Goal: Information Seeking & Learning: Learn about a topic

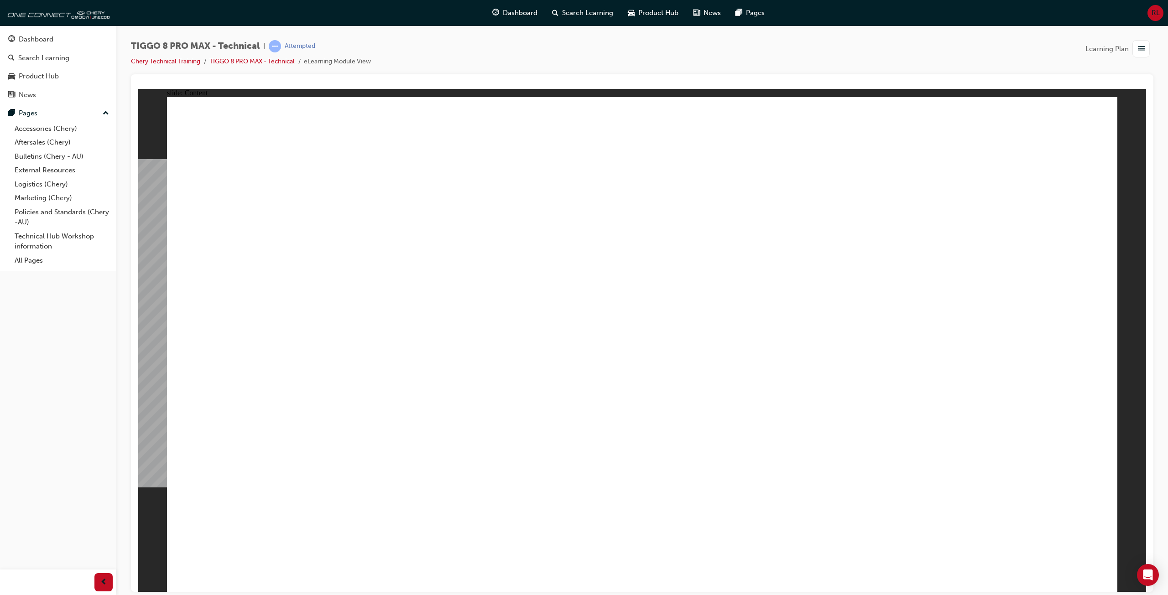
drag, startPoint x: 644, startPoint y: 356, endPoint x: 649, endPoint y: 356, distance: 5.5
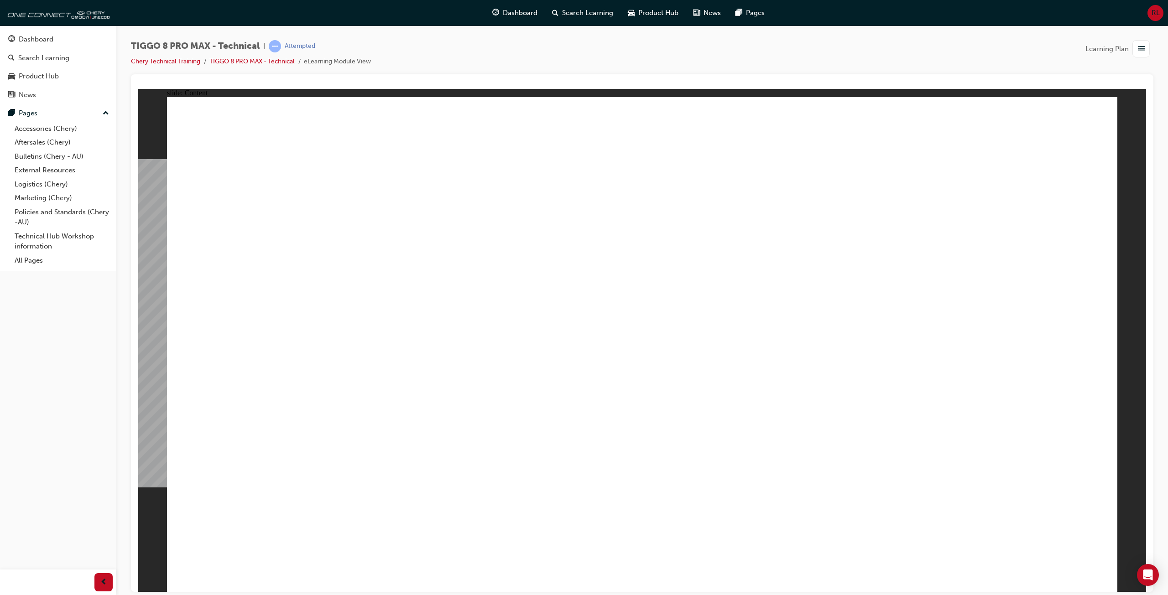
drag, startPoint x: 433, startPoint y: 292, endPoint x: 494, endPoint y: 294, distance: 61.6
drag, startPoint x: 426, startPoint y: 312, endPoint x: 568, endPoint y: 309, distance: 141.9
drag, startPoint x: 438, startPoint y: 324, endPoint x: 553, endPoint y: 324, distance: 115.4
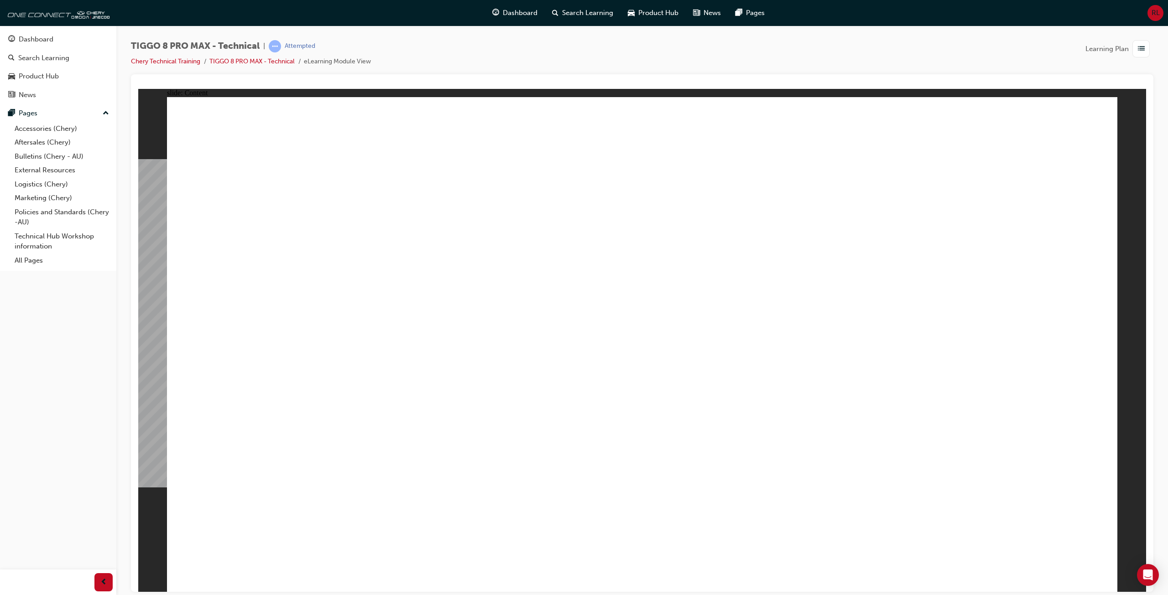
drag, startPoint x: 439, startPoint y: 342, endPoint x: 504, endPoint y: 353, distance: 65.7
drag, startPoint x: 431, startPoint y: 362, endPoint x: 650, endPoint y: 350, distance: 219.8
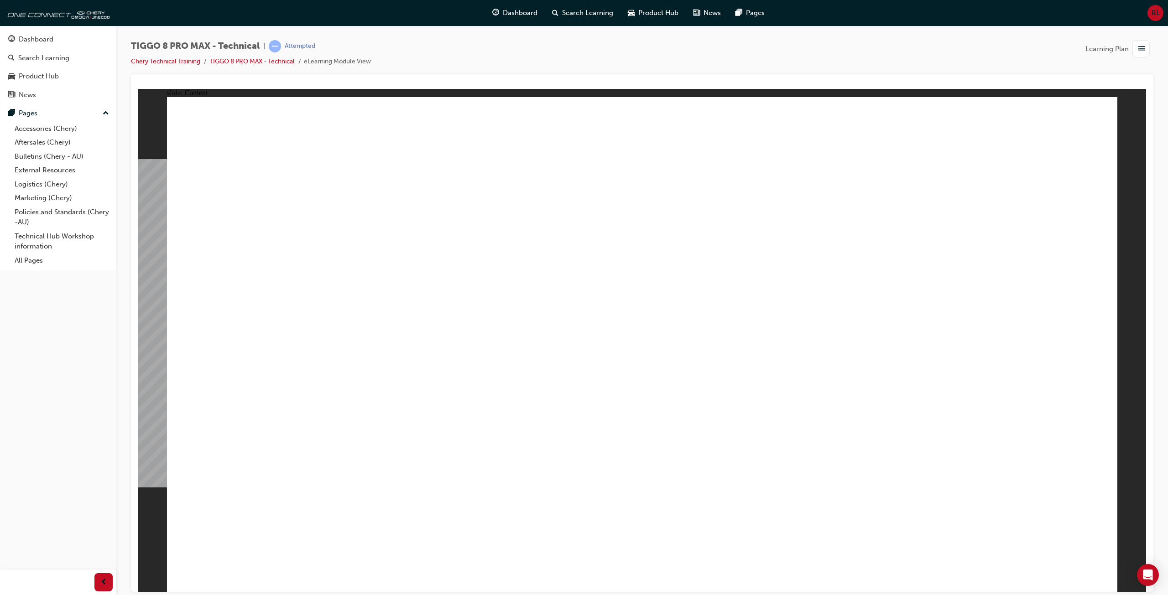
drag, startPoint x: 946, startPoint y: 420, endPoint x: 989, endPoint y: 422, distance: 42.9
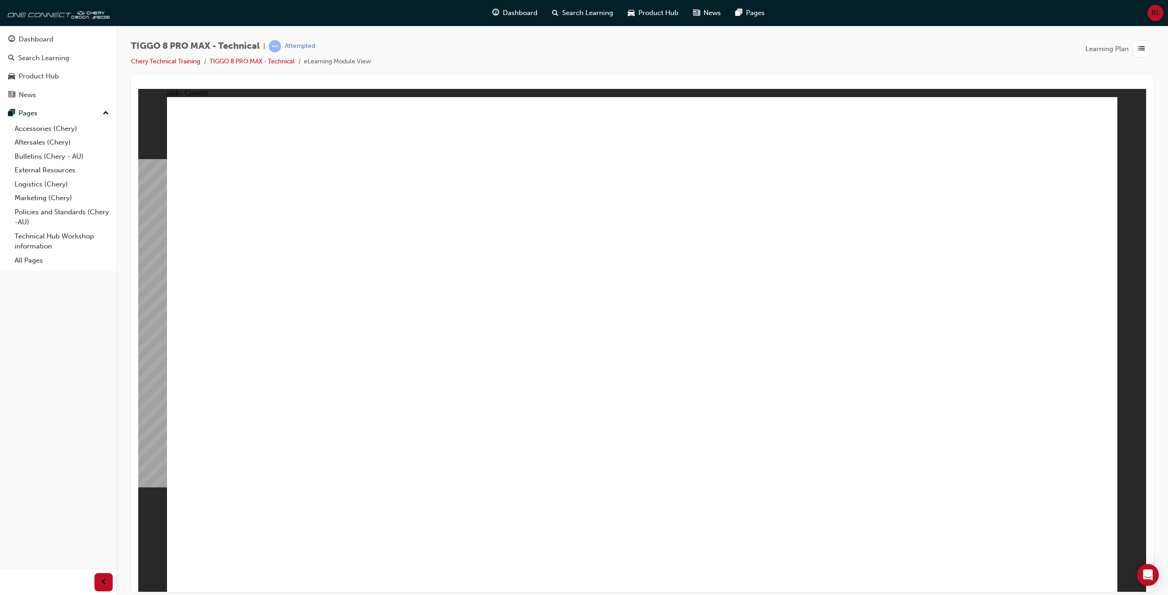
drag, startPoint x: 630, startPoint y: 412, endPoint x: 646, endPoint y: 407, distance: 17.2
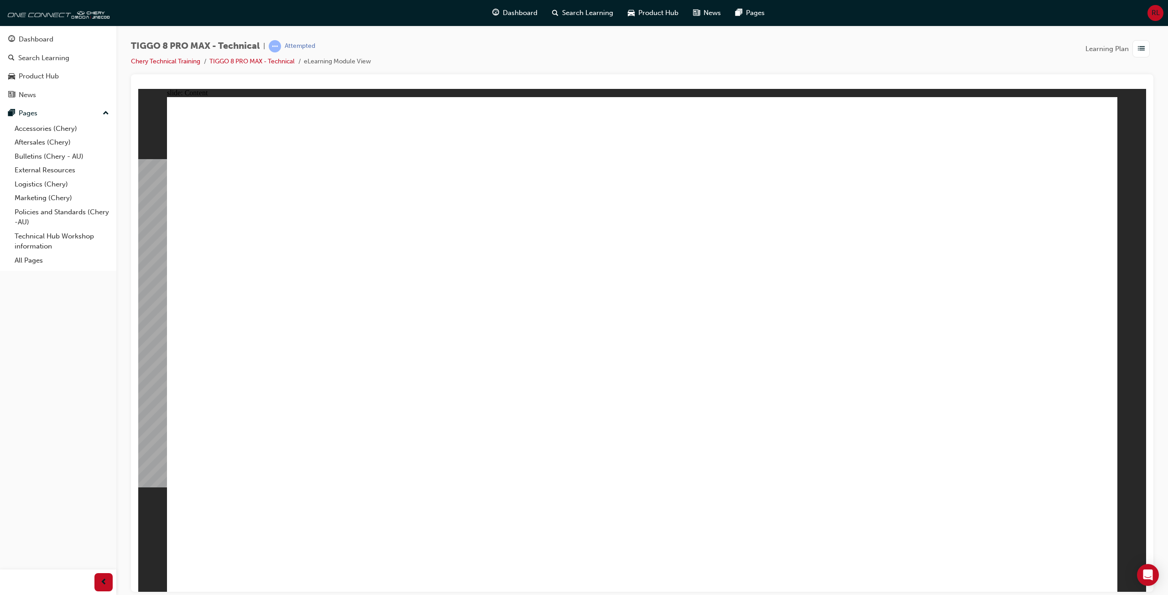
drag, startPoint x: 813, startPoint y: 435, endPoint x: 819, endPoint y: 432, distance: 7.0
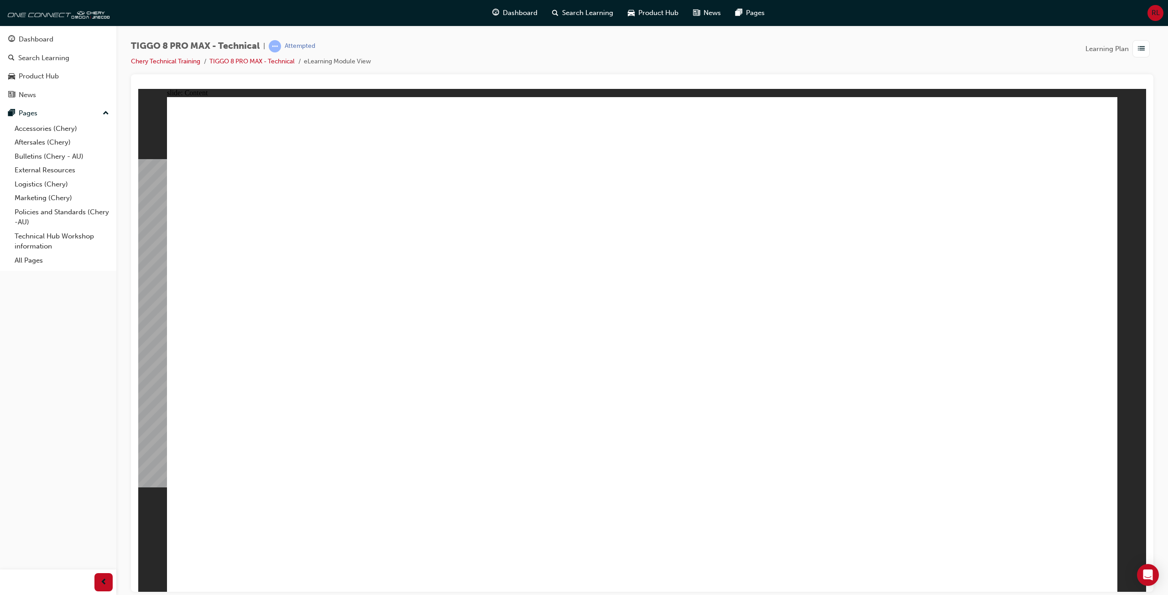
drag, startPoint x: 683, startPoint y: 180, endPoint x: 826, endPoint y: 181, distance: 142.8
drag, startPoint x: 658, startPoint y: 223, endPoint x: 865, endPoint y: 213, distance: 206.5
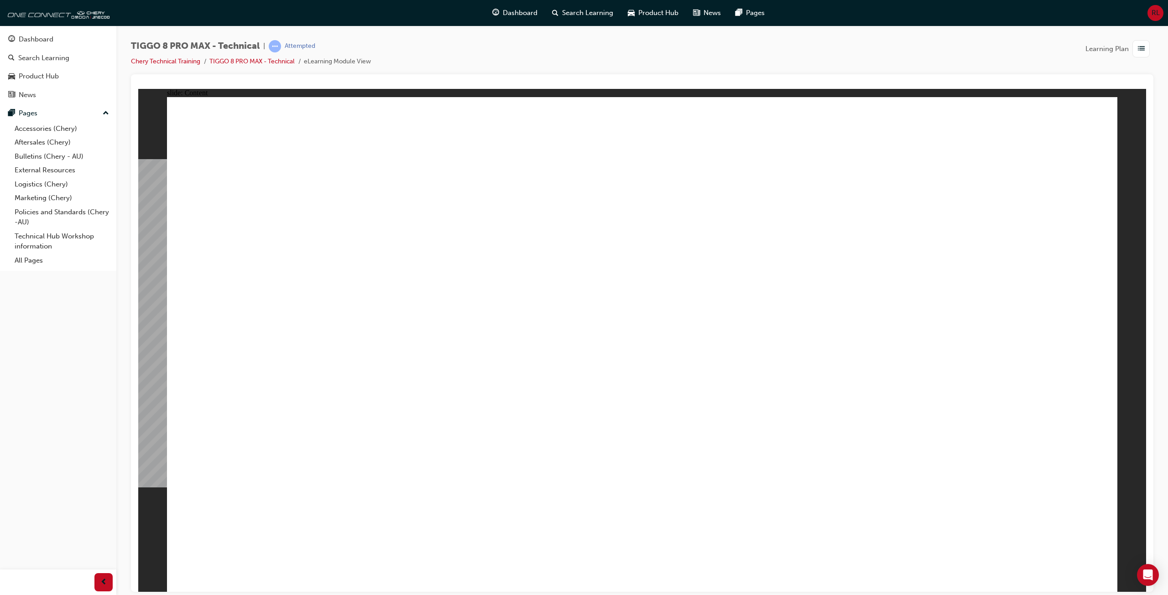
drag, startPoint x: 735, startPoint y: 243, endPoint x: 789, endPoint y: 247, distance: 54.5
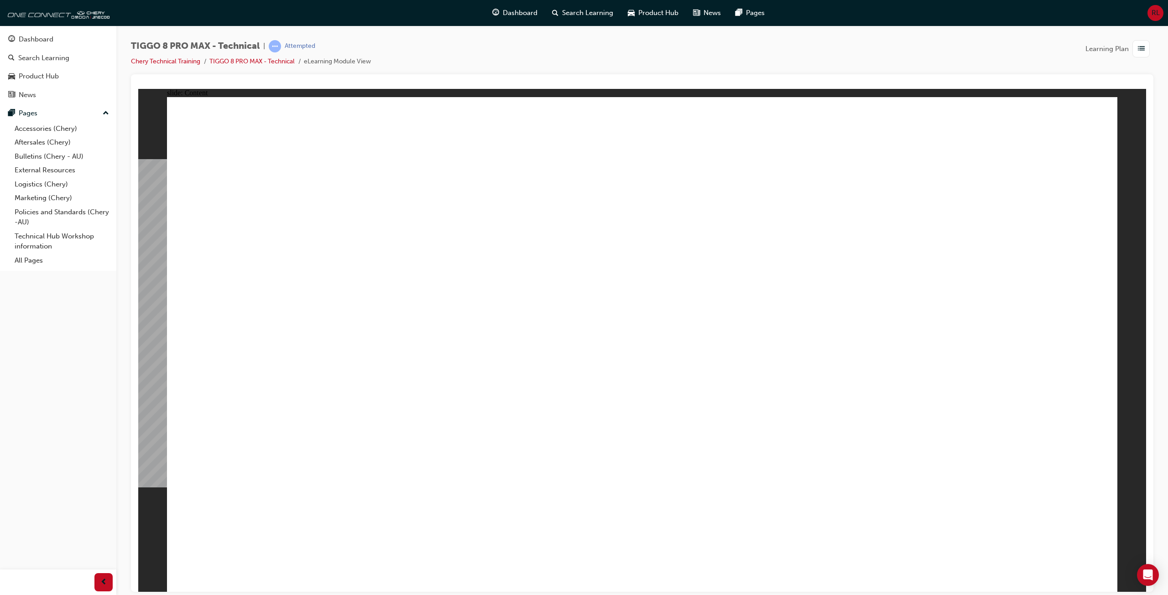
drag, startPoint x: 548, startPoint y: 383, endPoint x: 581, endPoint y: 385, distance: 32.9
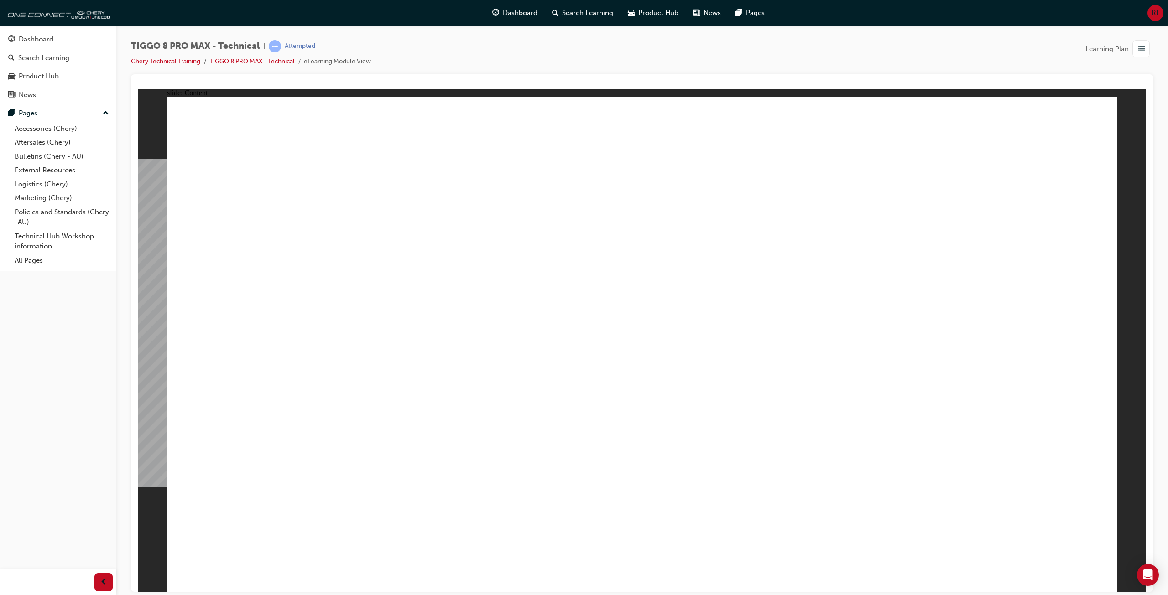
drag, startPoint x: 924, startPoint y: 483, endPoint x: 973, endPoint y: 483, distance: 48.8
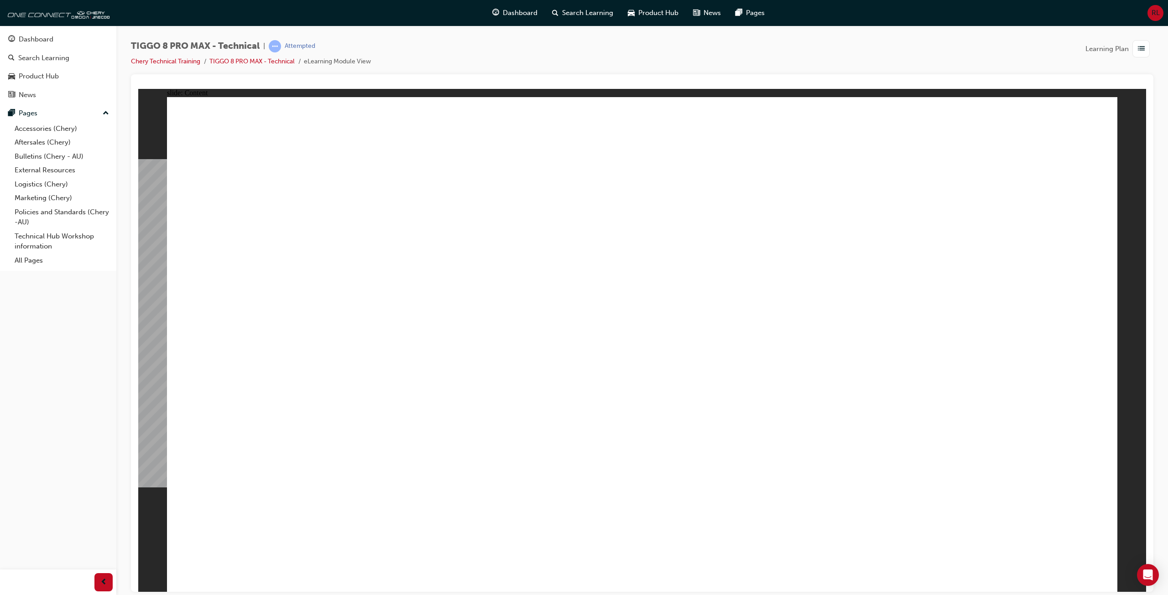
drag, startPoint x: 608, startPoint y: 262, endPoint x: 584, endPoint y: 346, distance: 87.4
drag, startPoint x: 583, startPoint y: 356, endPoint x: 631, endPoint y: 458, distance: 112.7
drag, startPoint x: 657, startPoint y: 520, endPoint x: 653, endPoint y: 517, distance: 4.9
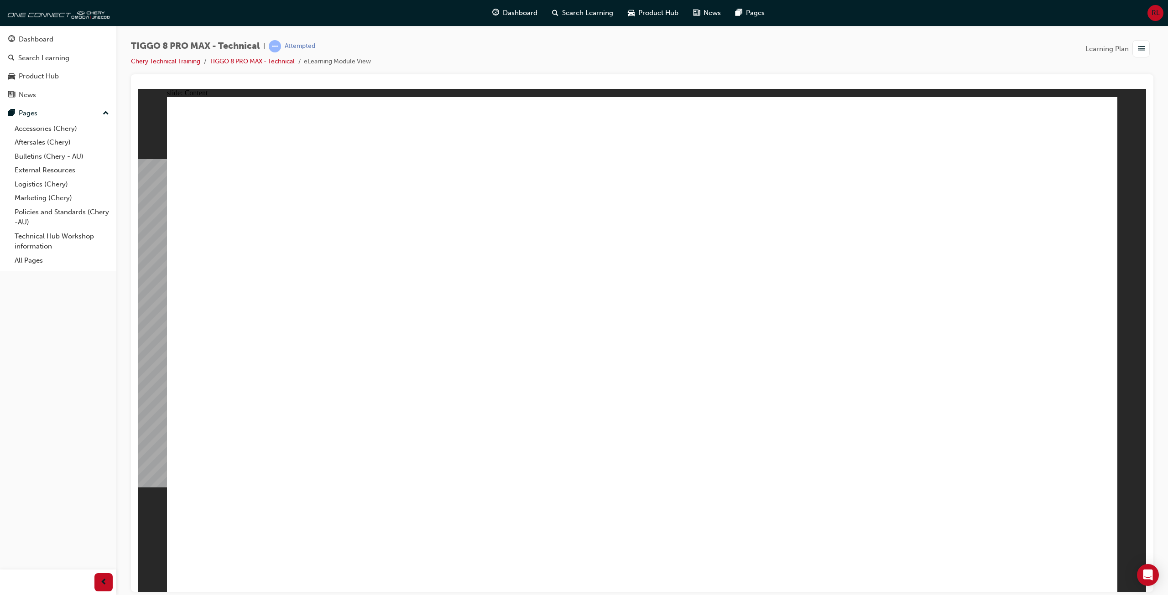
drag, startPoint x: 606, startPoint y: 371, endPoint x: 661, endPoint y: 375, distance: 54.5
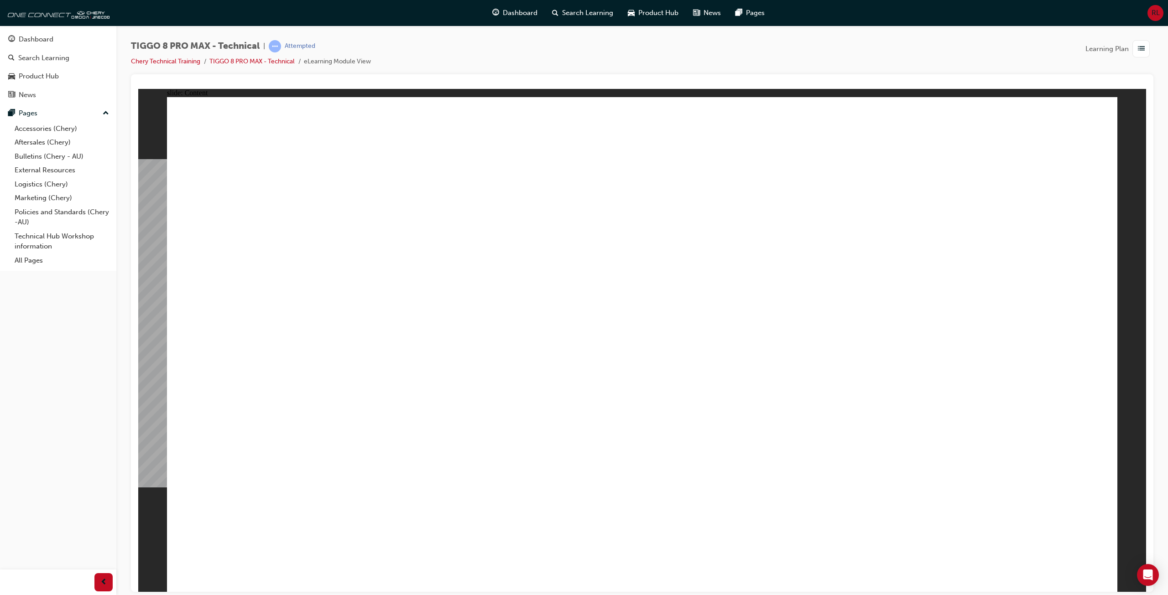
drag, startPoint x: 676, startPoint y: 376, endPoint x: 686, endPoint y: 377, distance: 9.6
drag, startPoint x: 657, startPoint y: 398, endPoint x: 666, endPoint y: 397, distance: 9.7
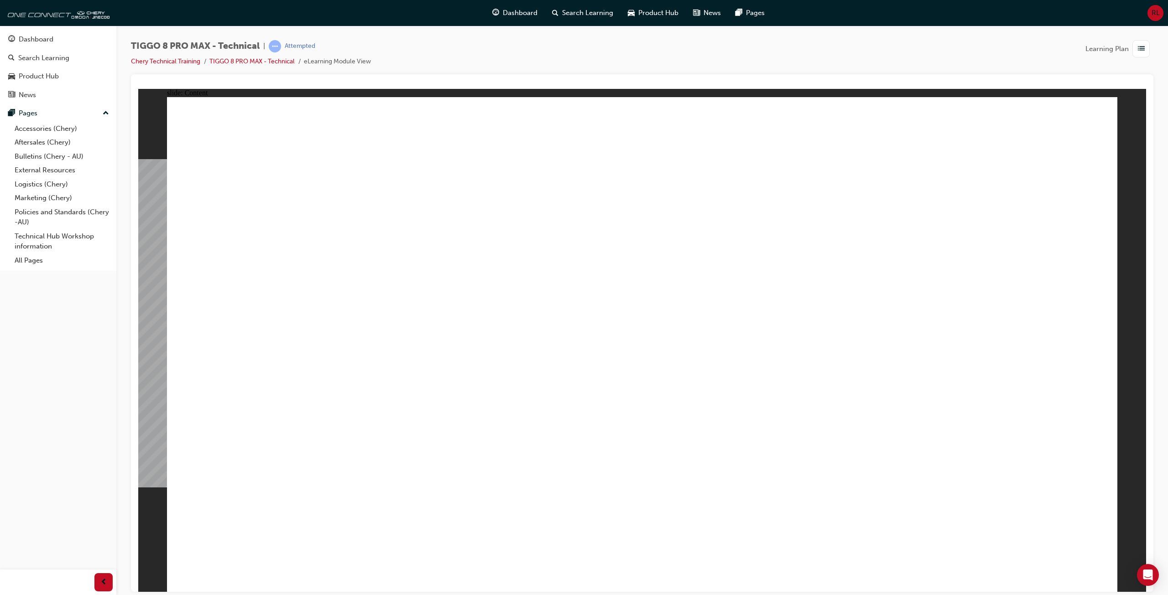
drag, startPoint x: 493, startPoint y: 494, endPoint x: 496, endPoint y: 511, distance: 17.5
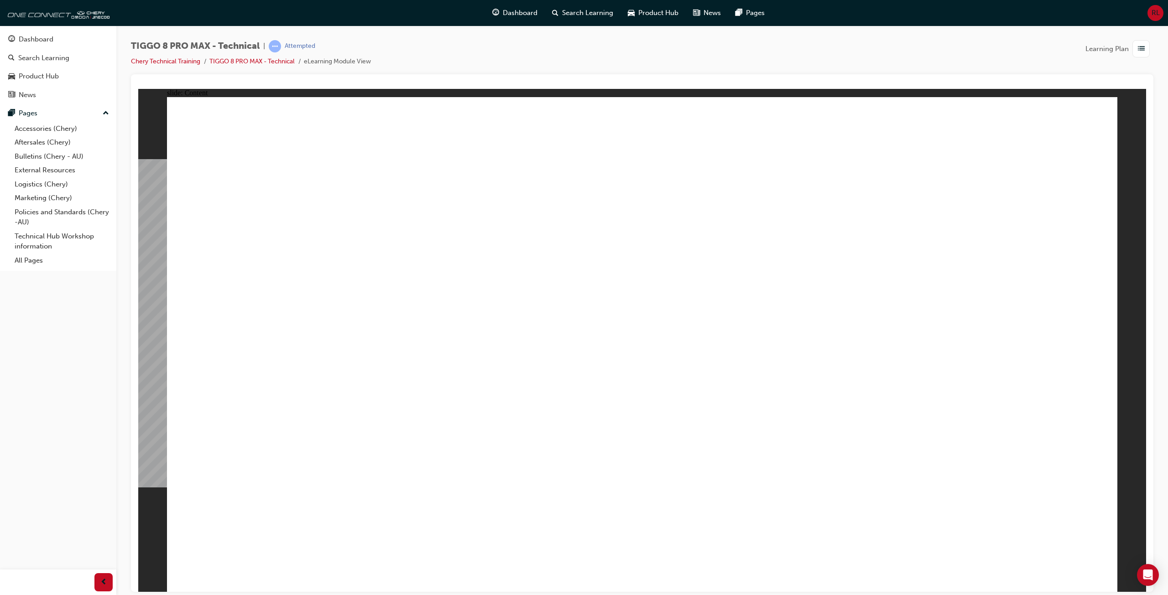
drag, startPoint x: 847, startPoint y: 413, endPoint x: 709, endPoint y: 393, distance: 139.2
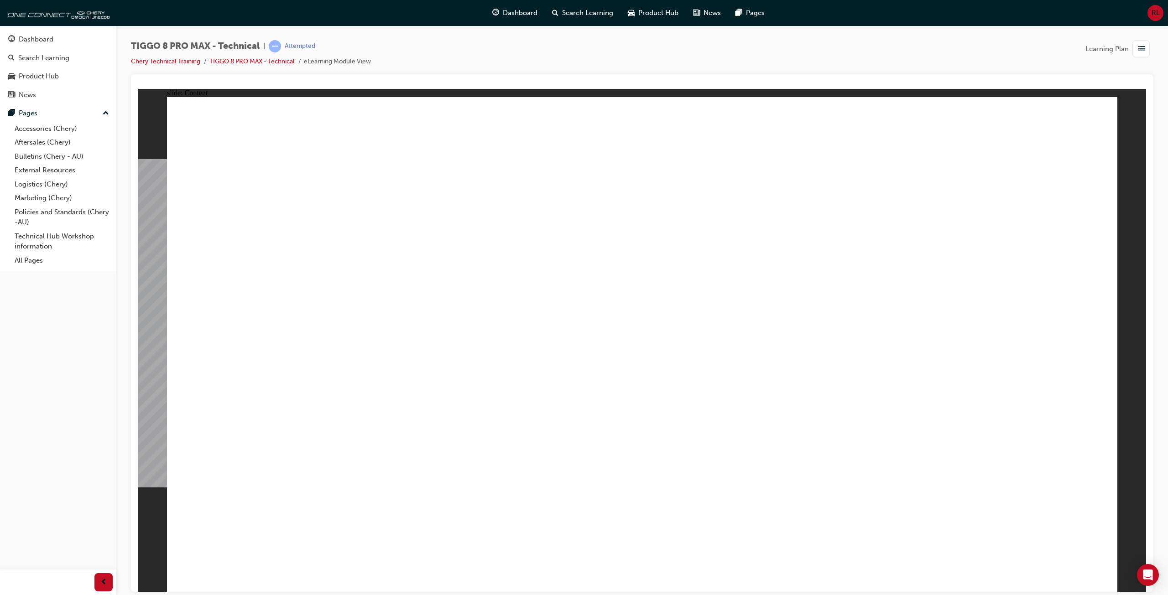
drag, startPoint x: 706, startPoint y: 555, endPoint x: 699, endPoint y: 558, distance: 7.6
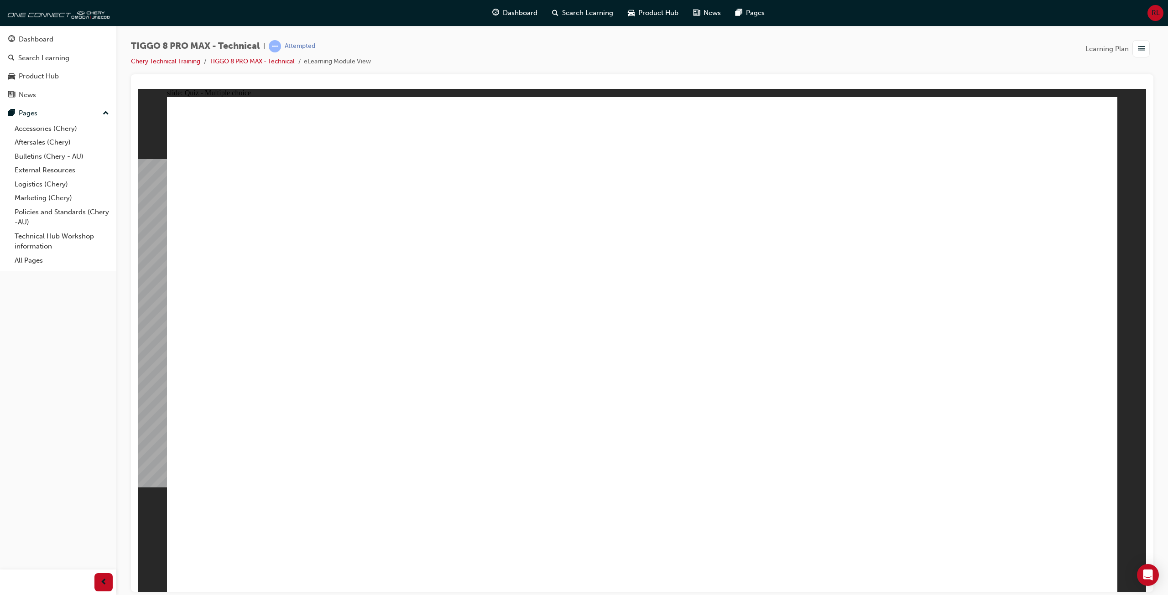
radio input "true"
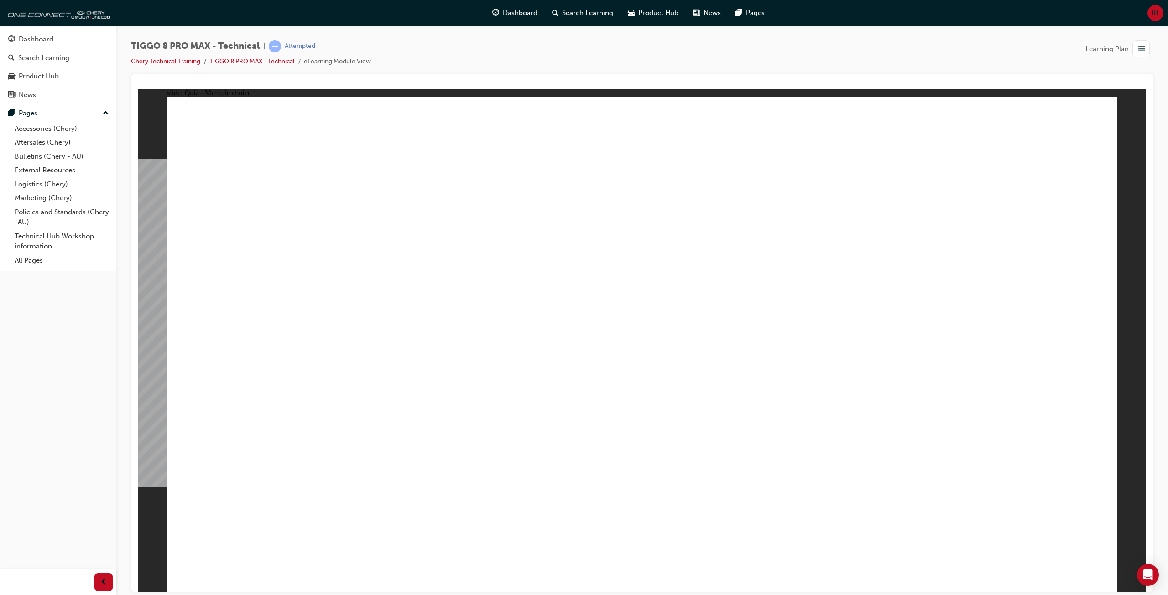
drag, startPoint x: 812, startPoint y: 352, endPoint x: 614, endPoint y: 390, distance: 201.7
drag, startPoint x: 810, startPoint y: 436, endPoint x: 798, endPoint y: 444, distance: 14.6
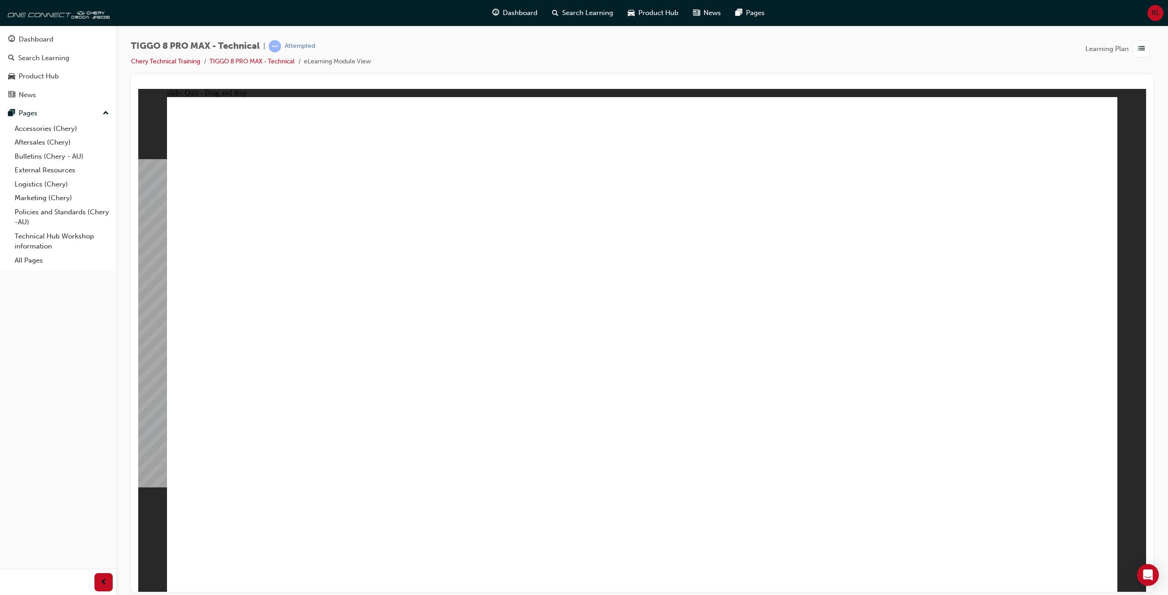
drag, startPoint x: 795, startPoint y: 361, endPoint x: 485, endPoint y: 432, distance: 318.6
radio input "true"
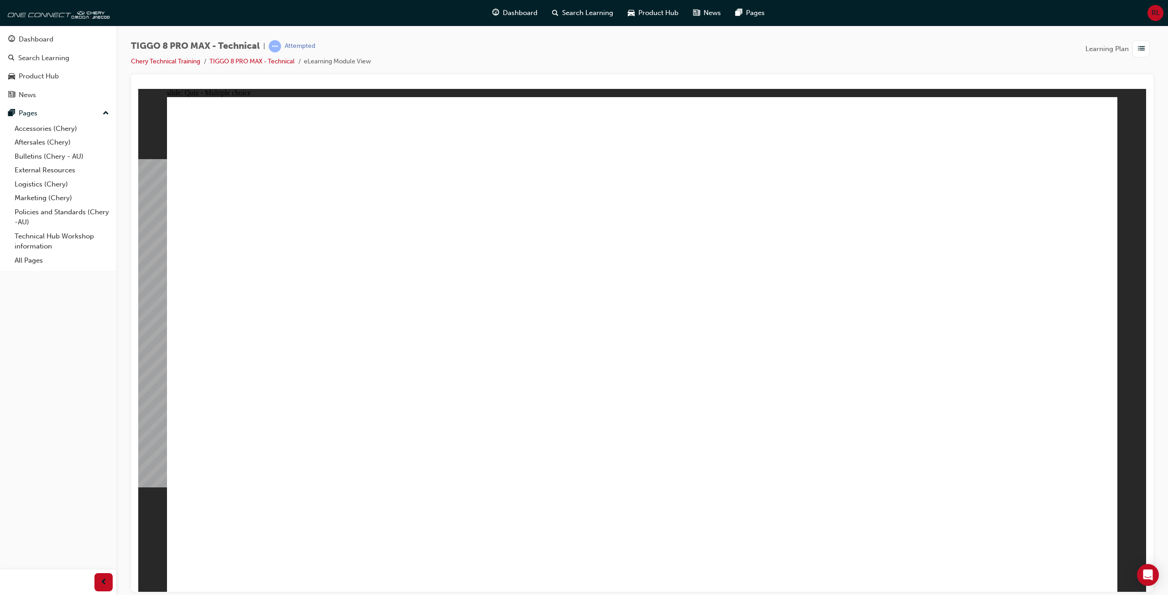
radio input "true"
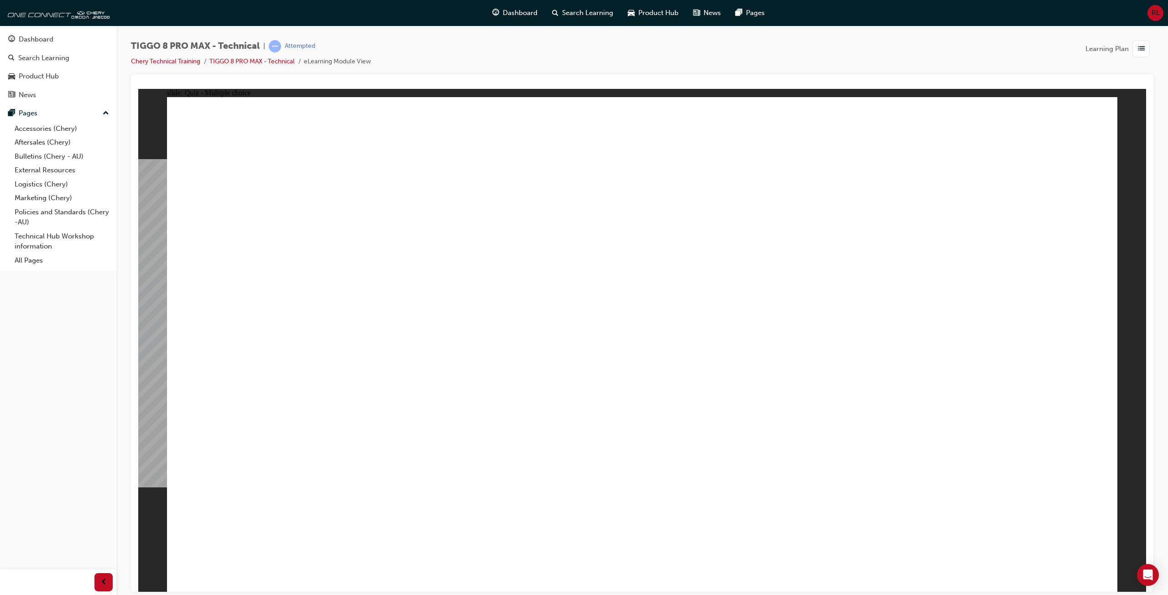
radio input "true"
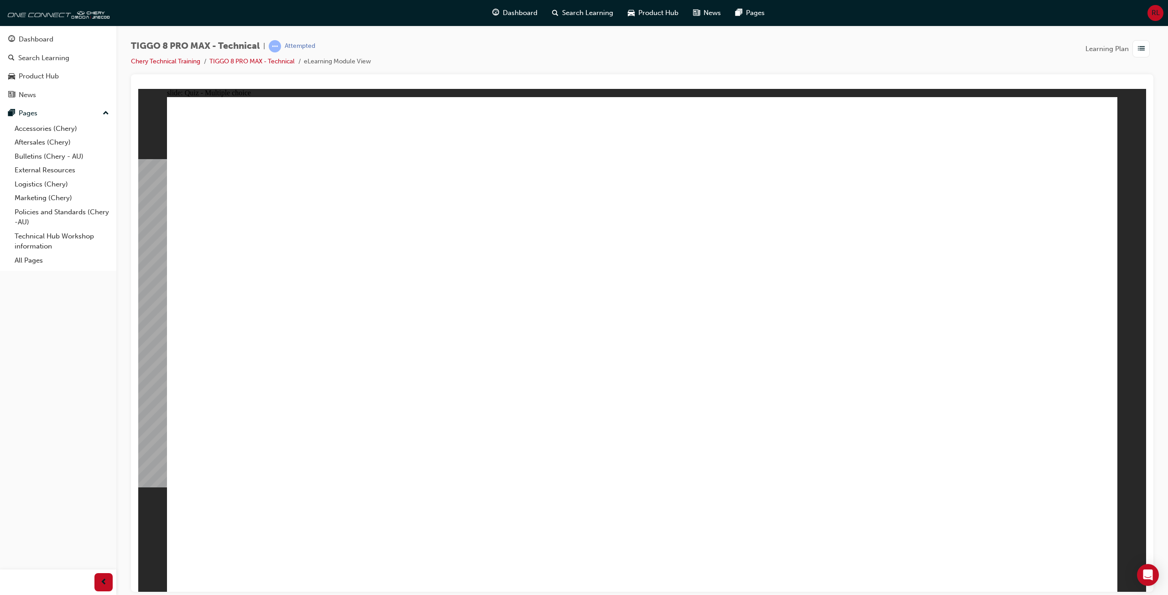
radio input "true"
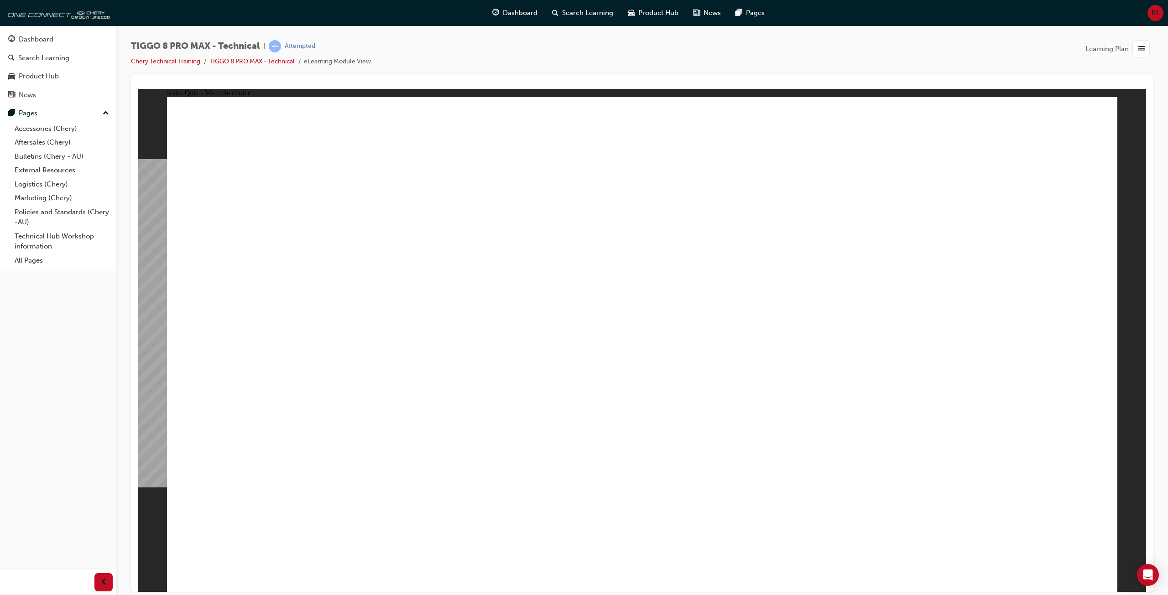
radio input "true"
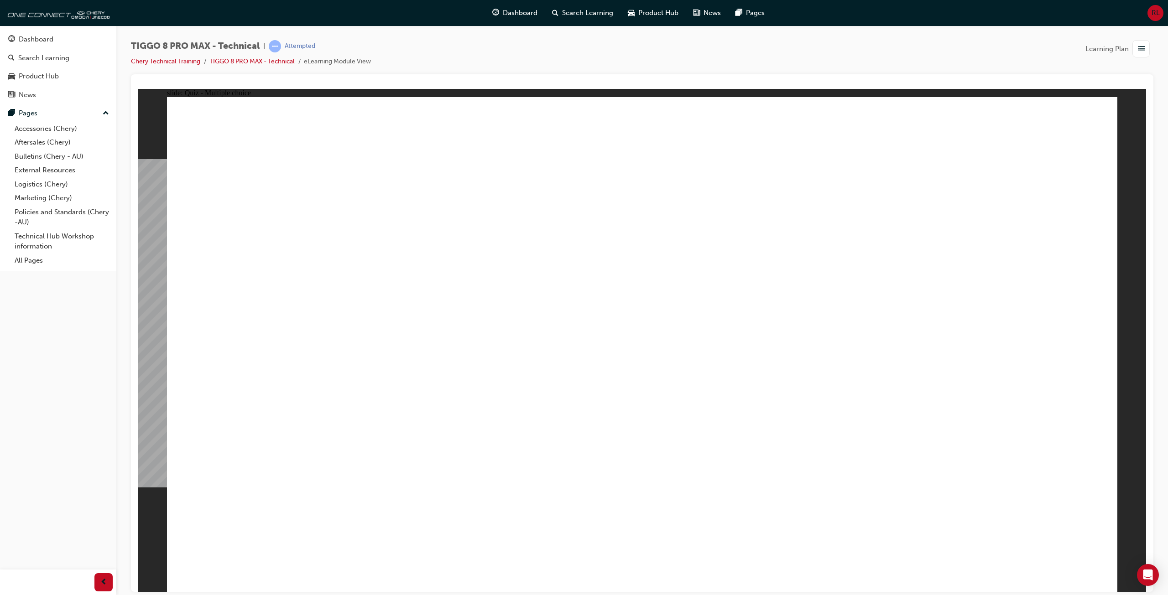
radio input "true"
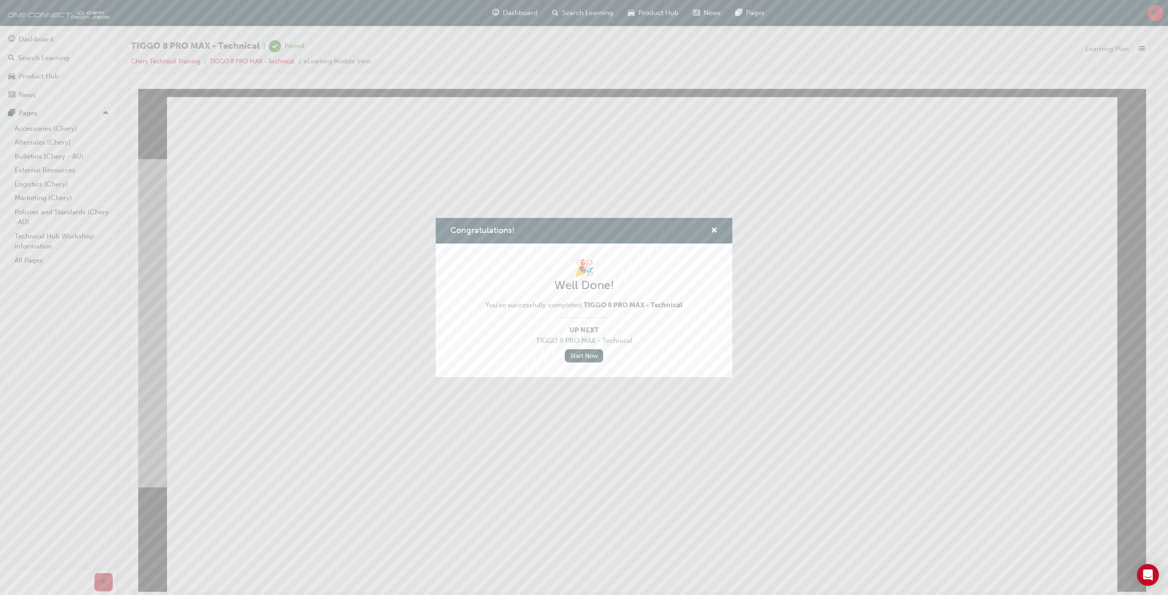
click at [720, 232] on div "Congratulations!" at bounding box center [584, 231] width 297 height 26
click at [719, 230] on div "Congratulations!" at bounding box center [584, 231] width 297 height 26
click at [715, 230] on span "cross-icon" at bounding box center [714, 231] width 7 height 8
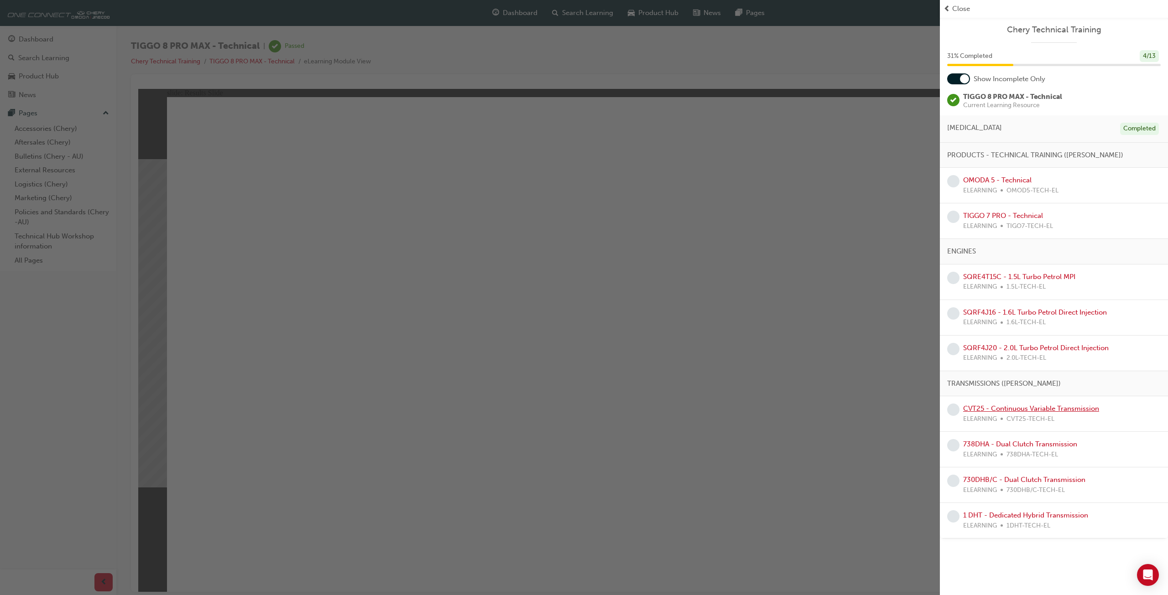
click at [1042, 408] on link "CVT25 - Continuous Variable Transmission" at bounding box center [1031, 409] width 136 height 8
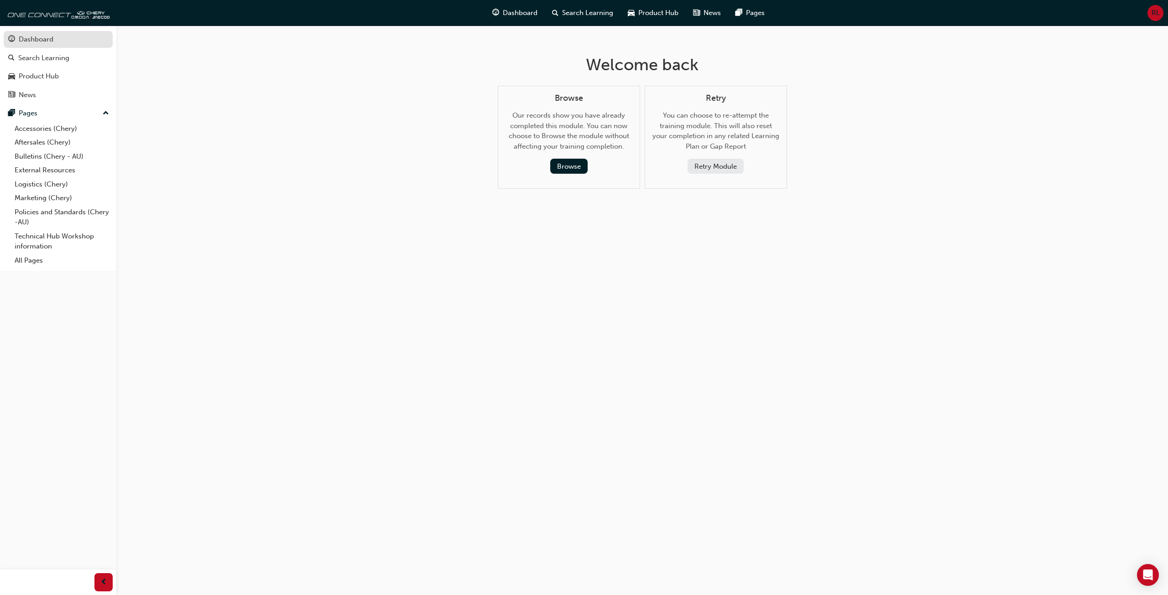
click at [51, 42] on div "Dashboard" at bounding box center [36, 39] width 35 height 10
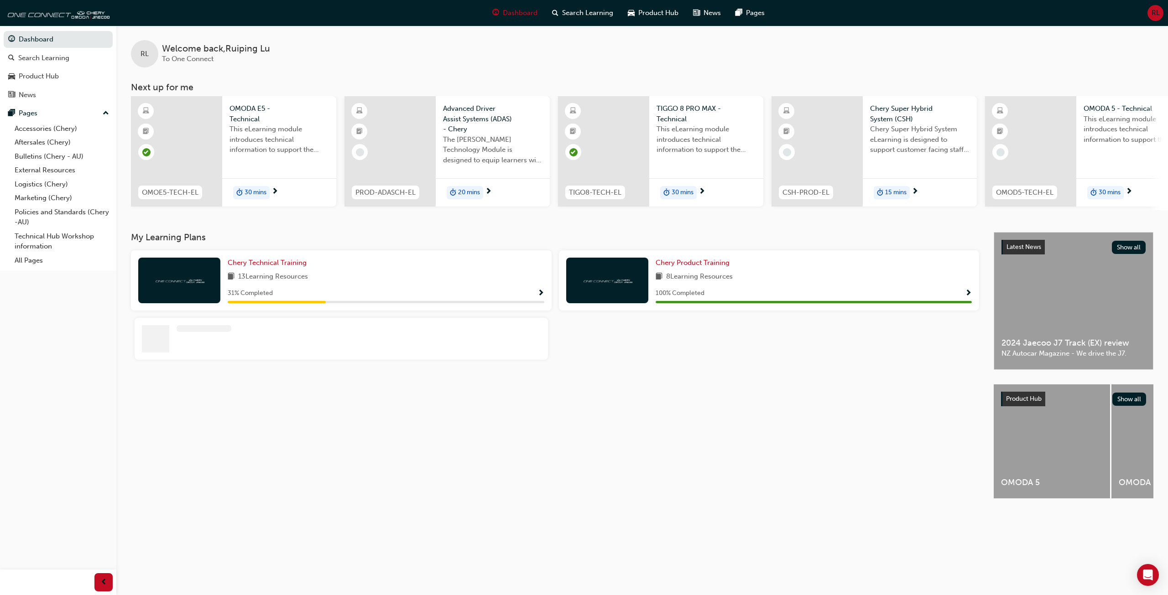
click at [190, 285] on img at bounding box center [179, 280] width 50 height 9
click at [537, 296] on span "Show Progress" at bounding box center [540, 294] width 7 height 8
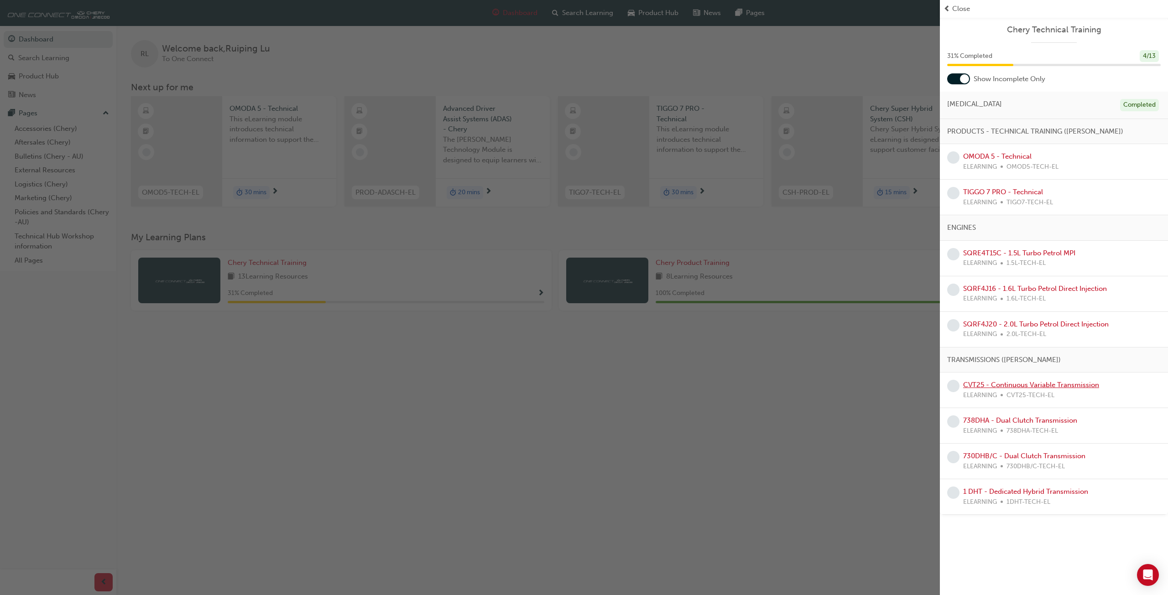
click at [1075, 386] on link "CVT25 - Continuous Variable Transmission" at bounding box center [1031, 385] width 136 height 8
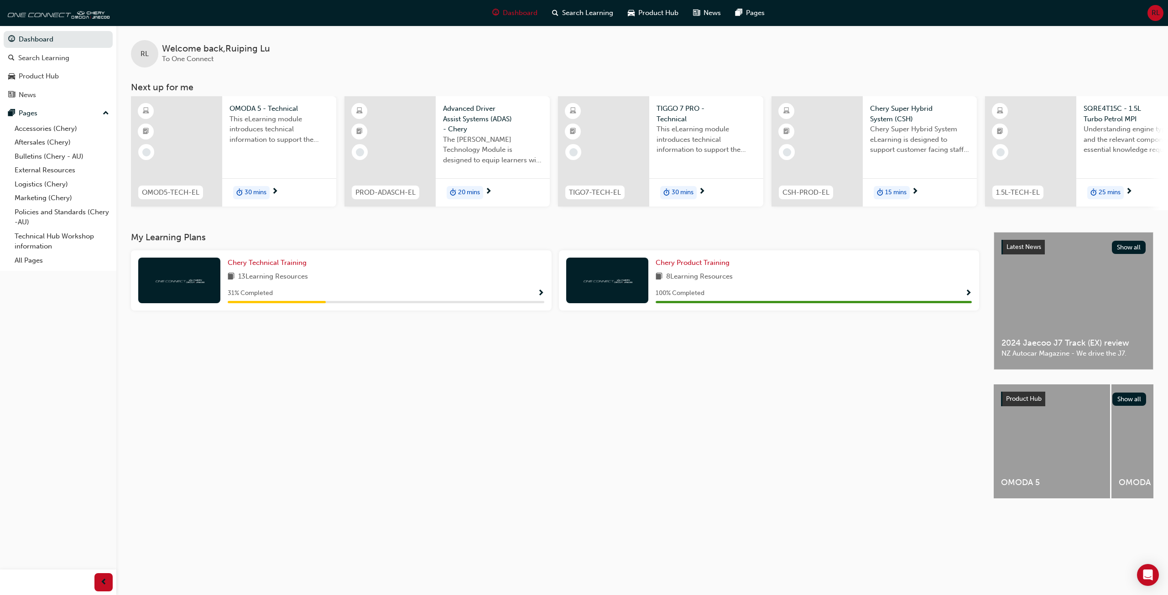
click at [407, 276] on div "13 Learning Resources" at bounding box center [386, 276] width 317 height 11
click at [270, 281] on span "13 Learning Resources" at bounding box center [273, 276] width 70 height 11
click at [246, 267] on span "Chery Technical Training" at bounding box center [267, 263] width 79 height 8
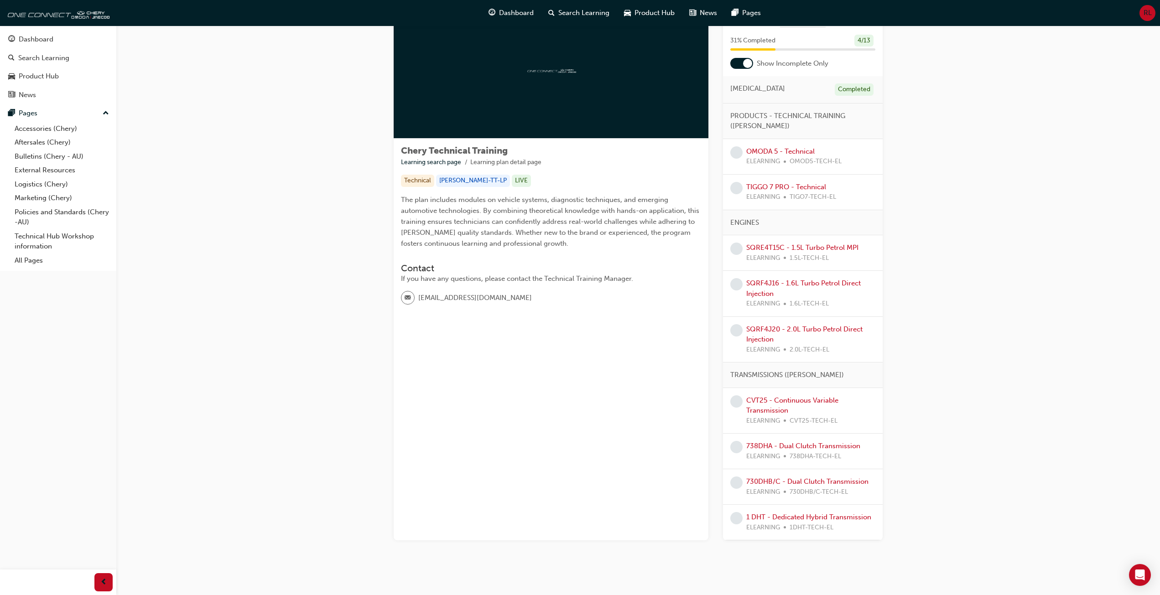
scroll to position [57, 0]
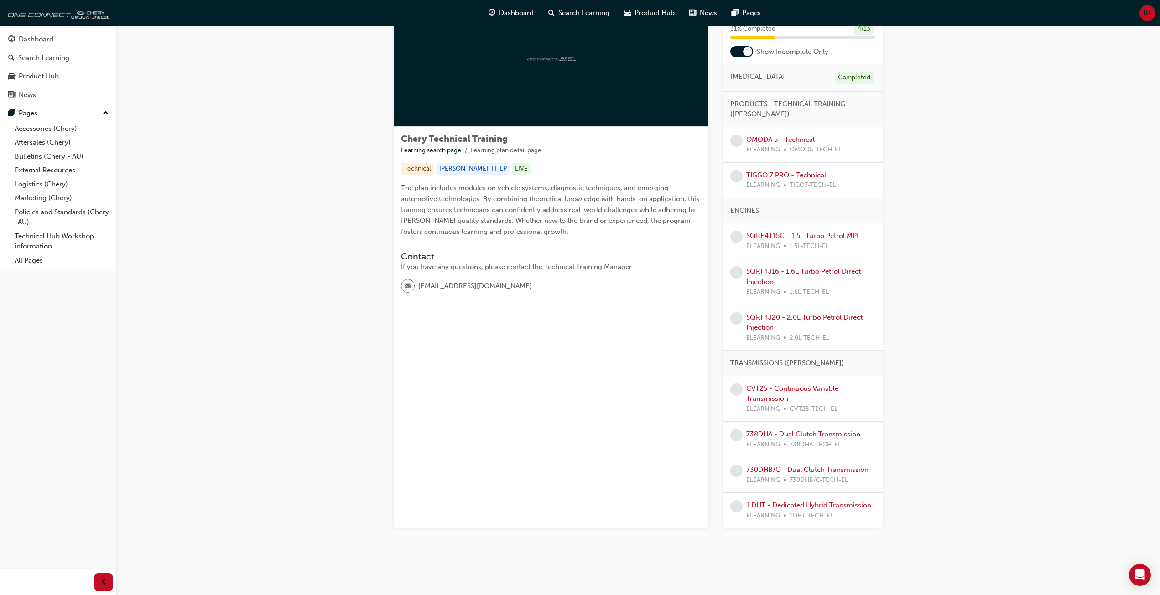
click at [821, 437] on link "738DHA - Dual Clutch Transmission" at bounding box center [803, 434] width 114 height 8
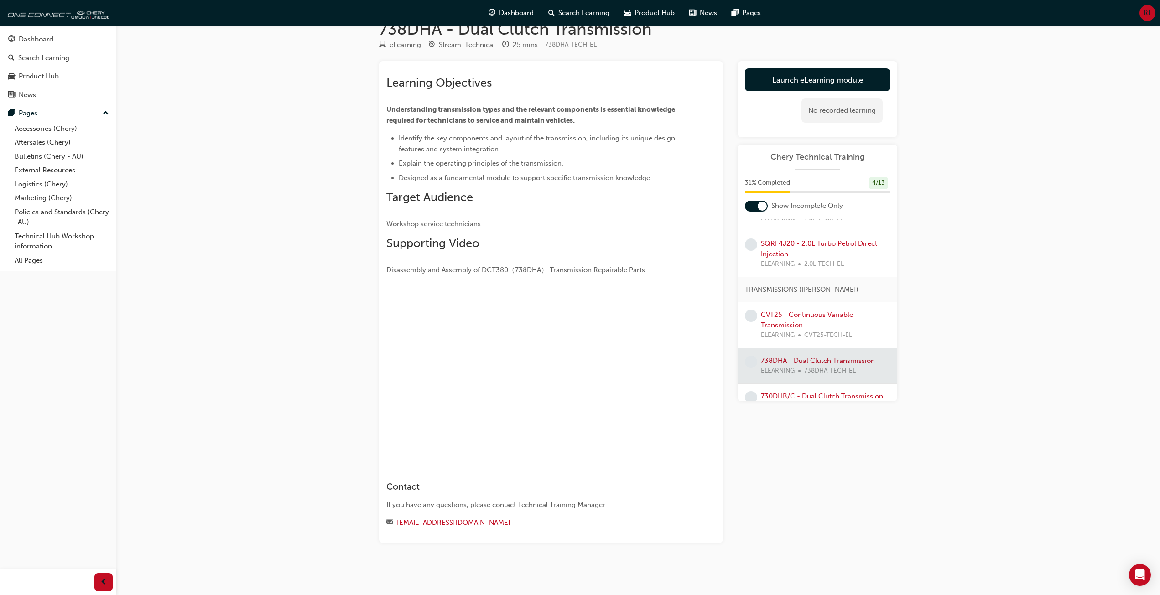
scroll to position [292, 0]
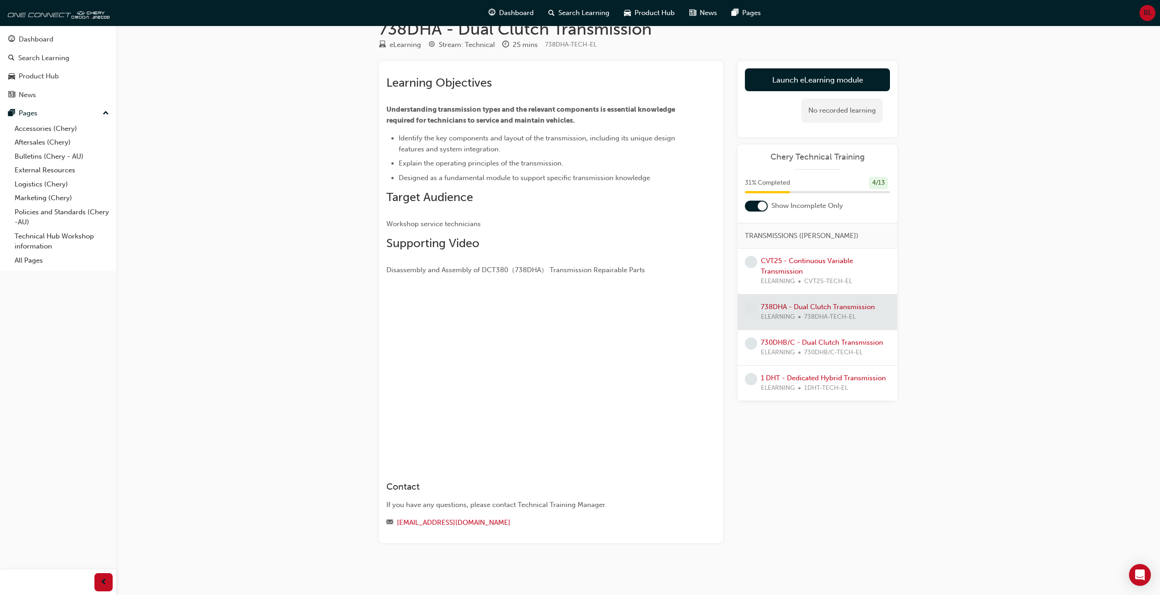
click at [820, 338] on div "730DHB/C - Dual Clutch Transmission ELEARNING 730DHB/C-TECH-EL" at bounding box center [822, 348] width 122 height 21
click at [825, 339] on link "730DHB/C - Dual Clutch Transmission" at bounding box center [822, 343] width 122 height 8
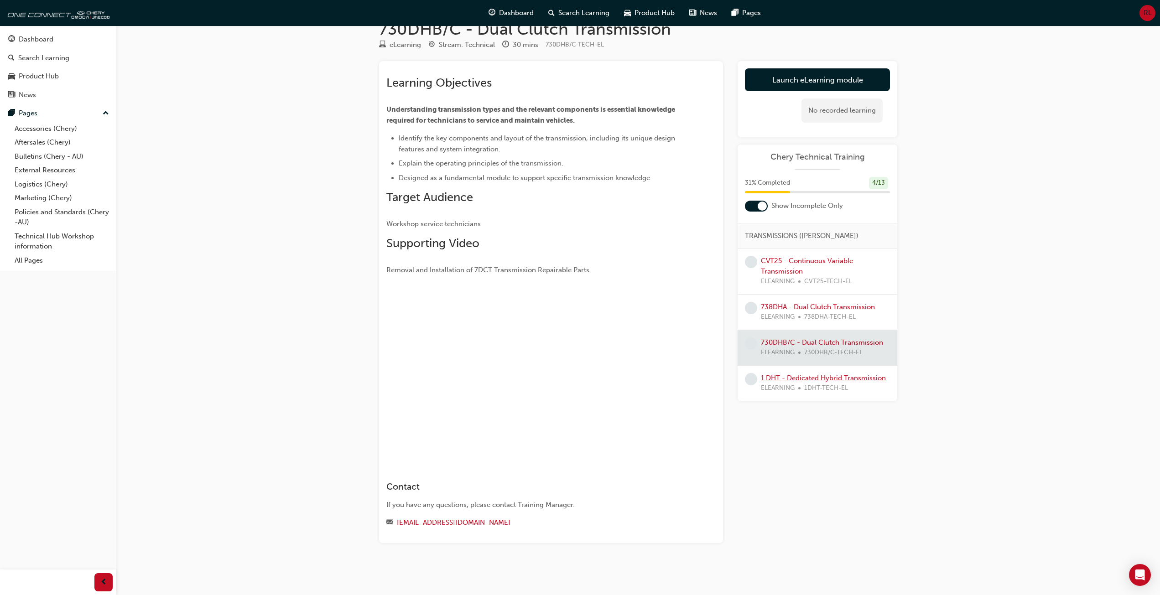
click at [819, 374] on link "1 DHT - Dedicated Hybrid Transmission" at bounding box center [823, 378] width 125 height 8
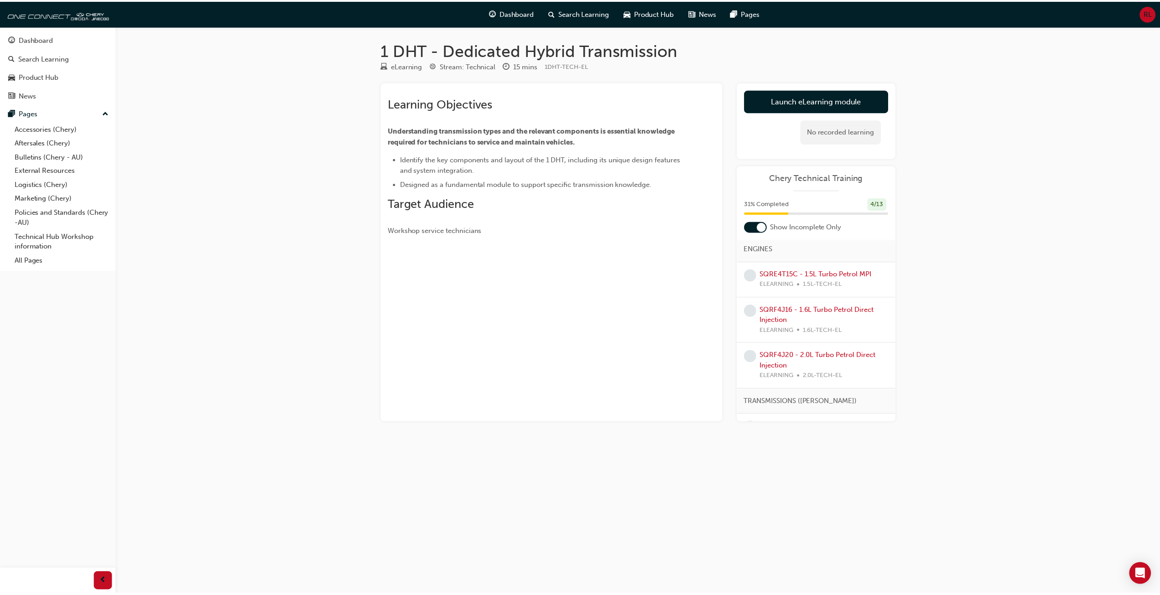
scroll to position [46, 0]
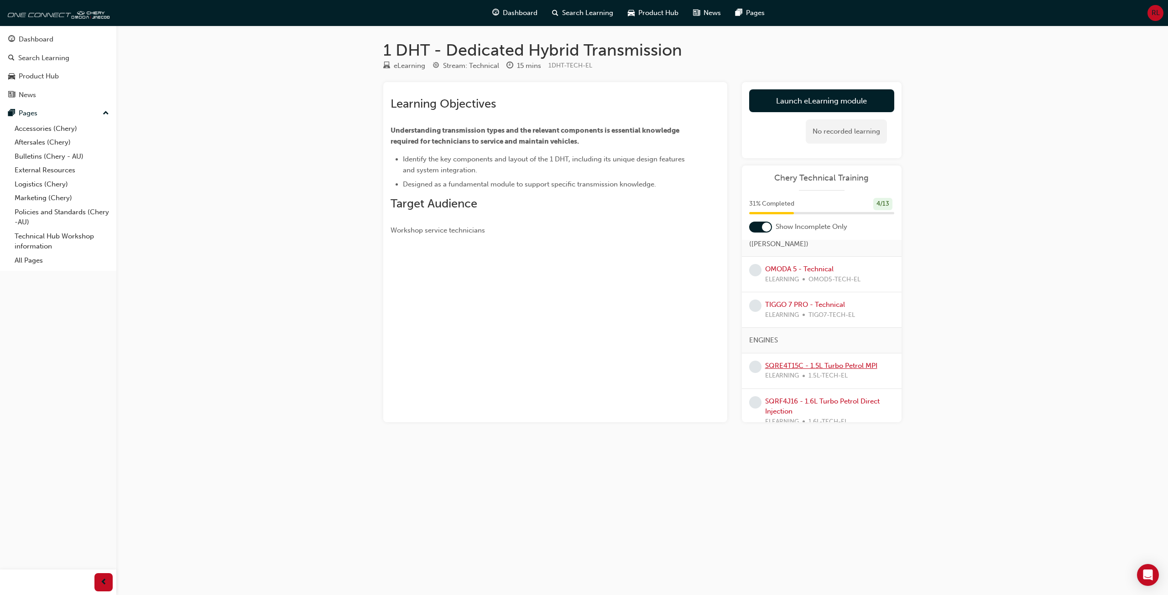
click at [820, 365] on link "SQRE4T15C - 1.5L Turbo Petrol MPI" at bounding box center [821, 366] width 112 height 8
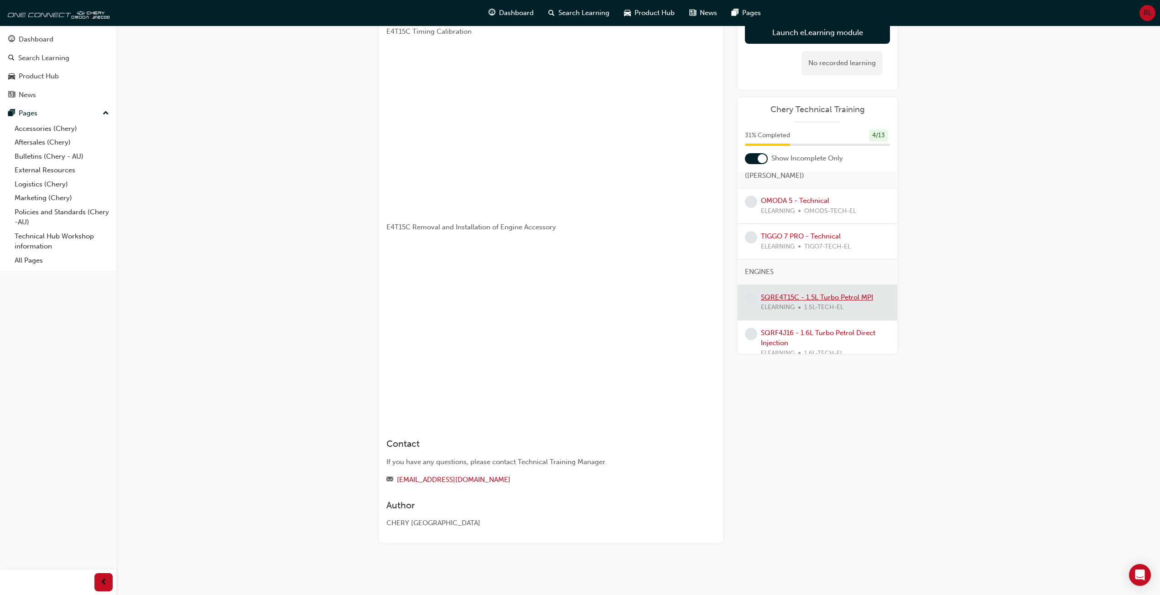
scroll to position [137, 0]
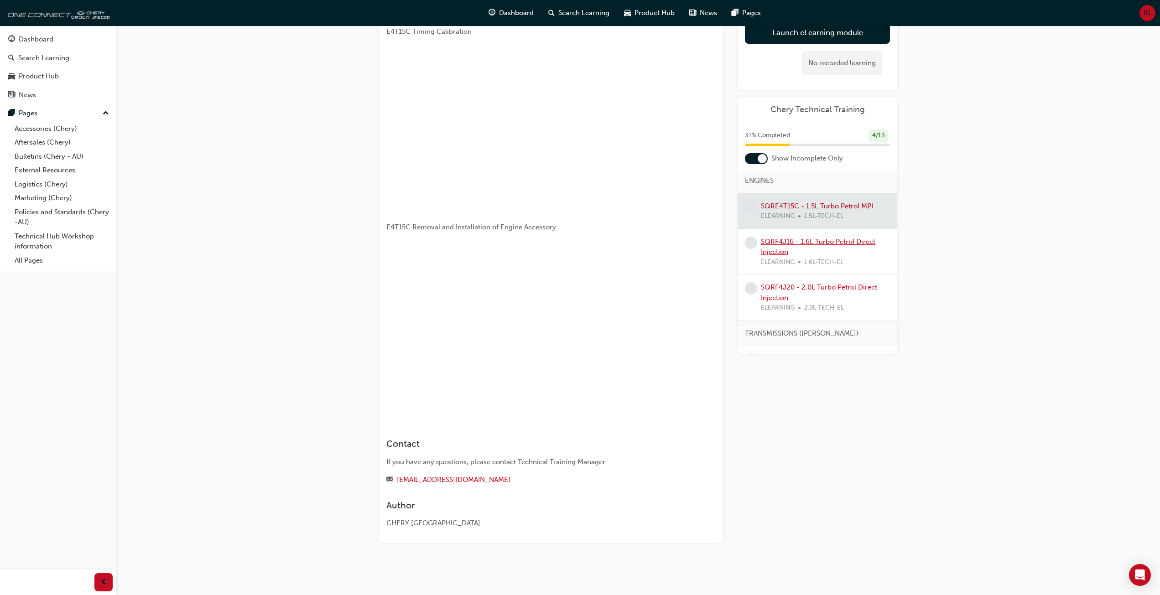
click at [836, 244] on link "SQRF4J16 - 1.6L Turbo Petrol Direct Injection" at bounding box center [818, 247] width 115 height 19
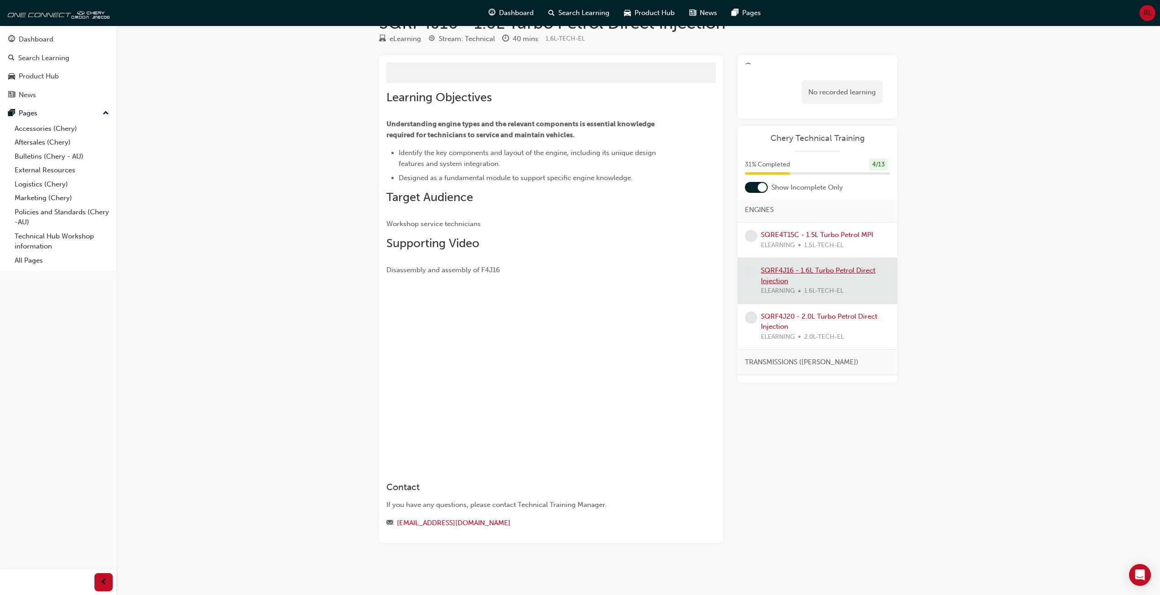
scroll to position [6, 0]
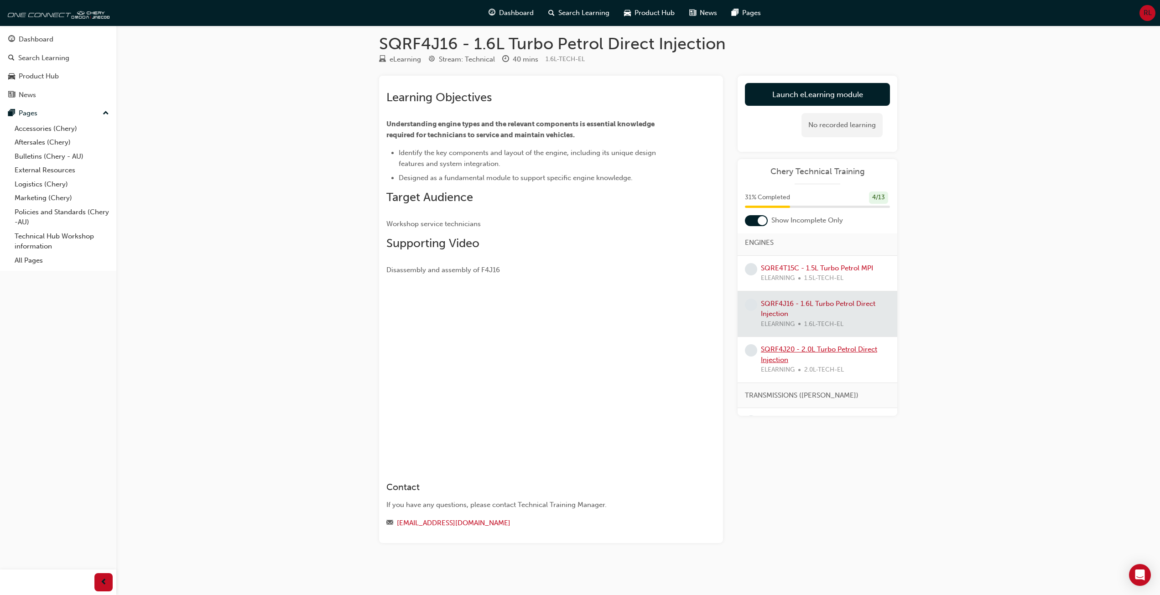
click at [812, 349] on link "SQRF4J20 - 2.0L Turbo Petrol Direct Injection" at bounding box center [819, 354] width 116 height 19
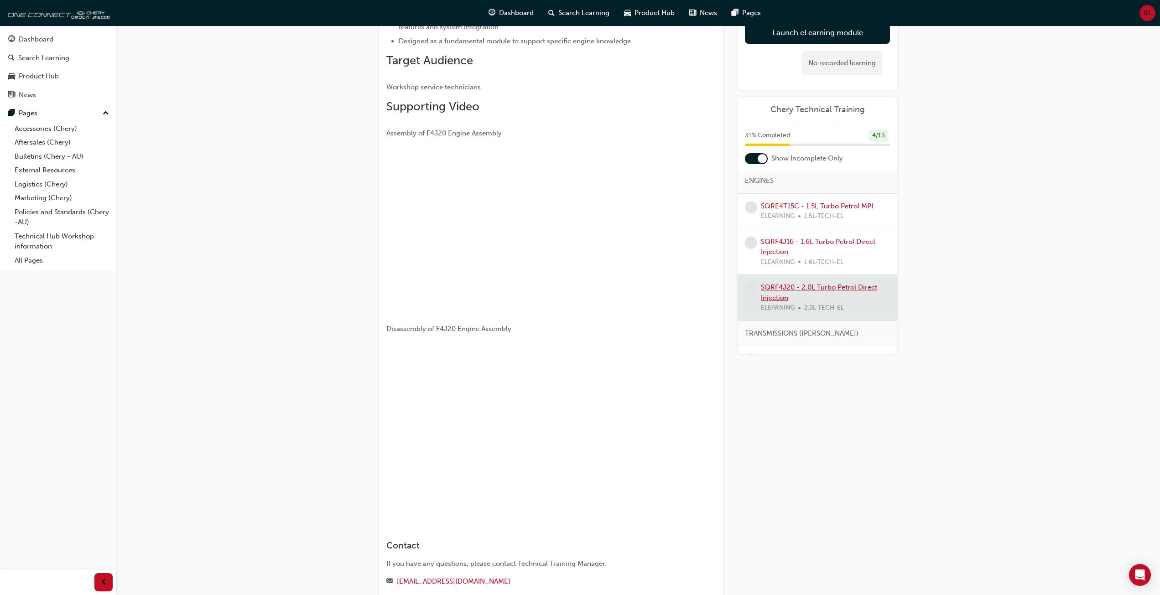
scroll to position [52, 0]
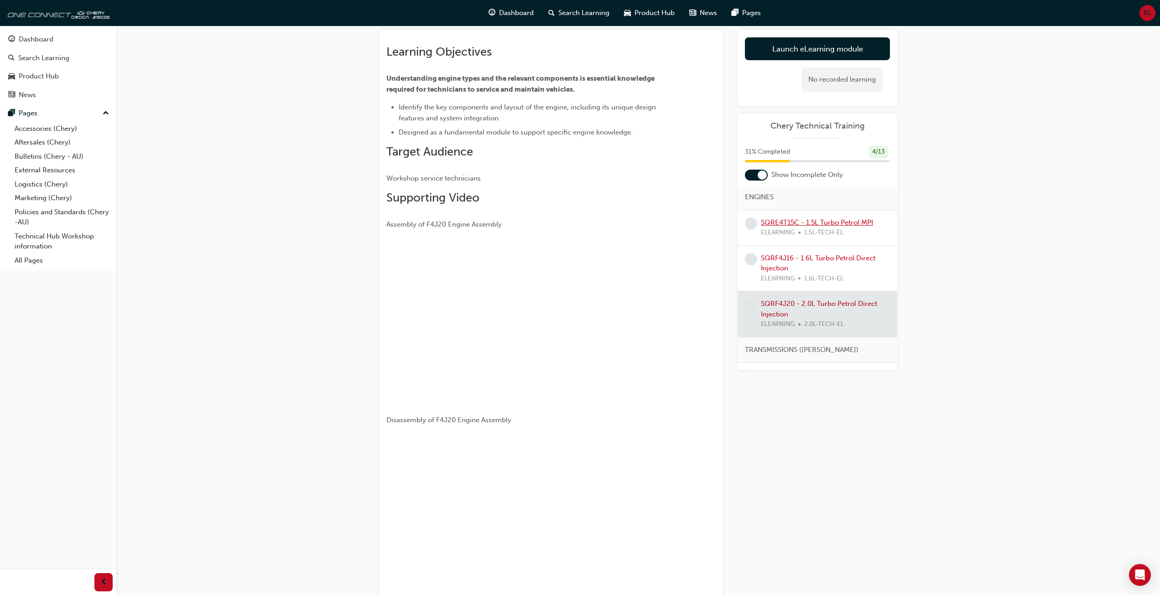
click at [836, 224] on link "SQRE4T15C - 1.5L Turbo Petrol MPI" at bounding box center [817, 223] width 112 height 8
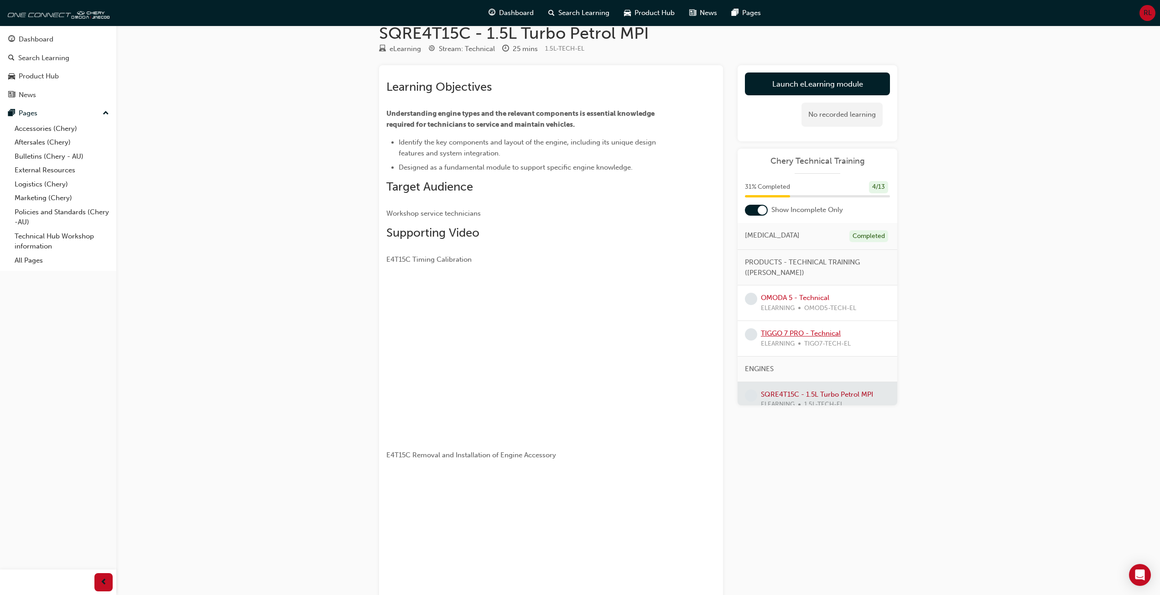
click at [812, 336] on link "TIGGO 7 PRO - Technical" at bounding box center [801, 333] width 80 height 8
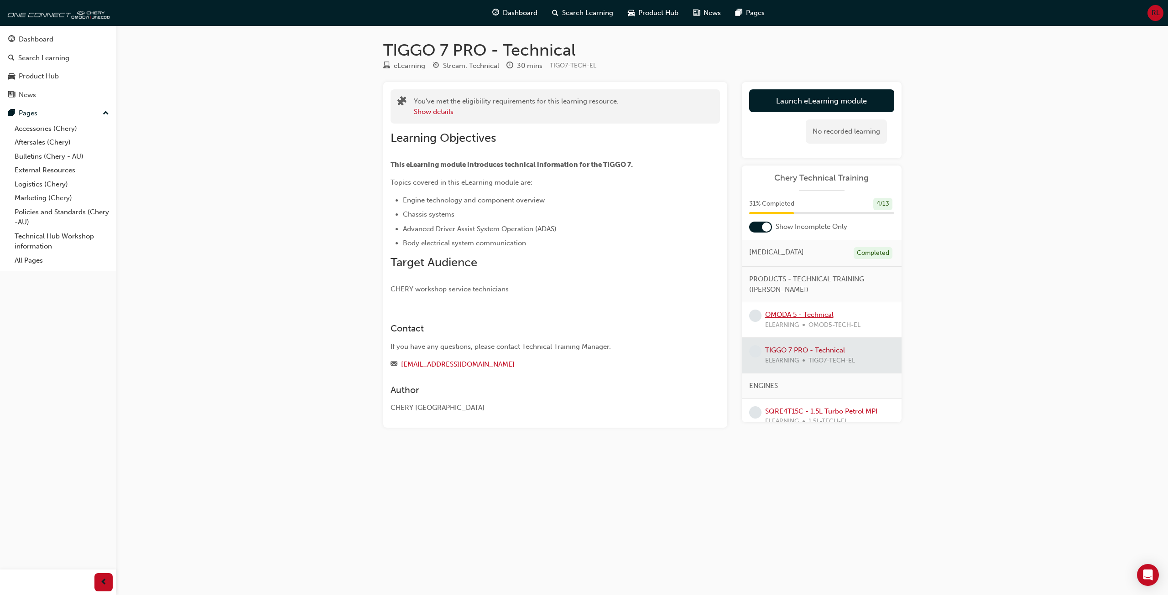
click at [811, 314] on link "OMODA 5 - Technical" at bounding box center [799, 315] width 68 height 8
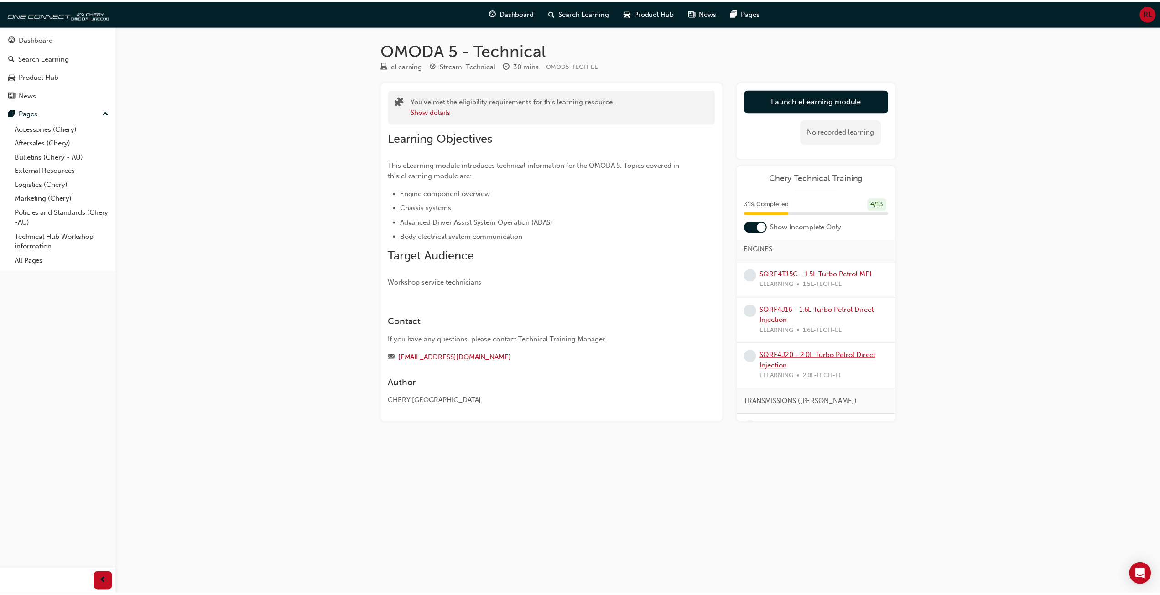
scroll to position [91, 0]
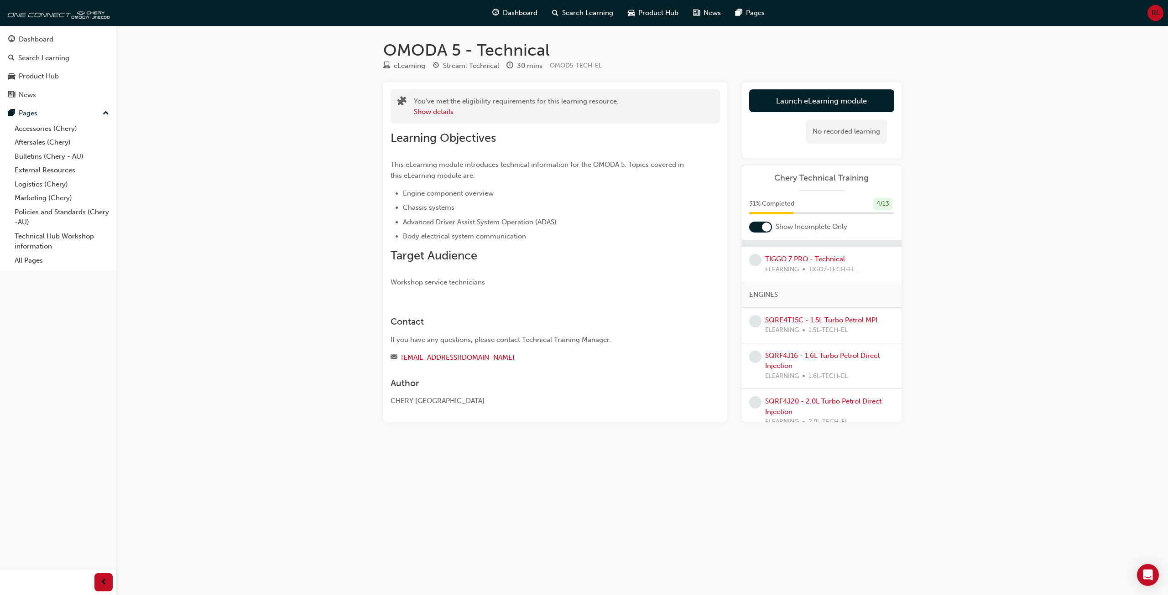
click at [858, 321] on link "SQRE4T15C - 1.5L Turbo Petrol MPI" at bounding box center [821, 320] width 112 height 8
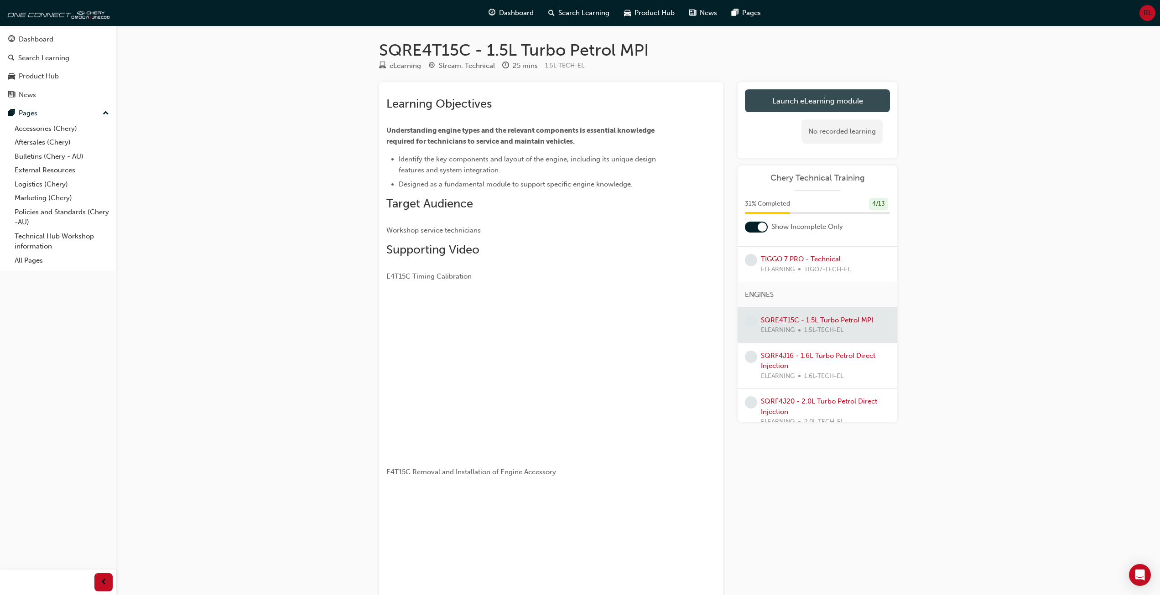
click at [834, 104] on link "Launch eLearning module" at bounding box center [817, 100] width 145 height 23
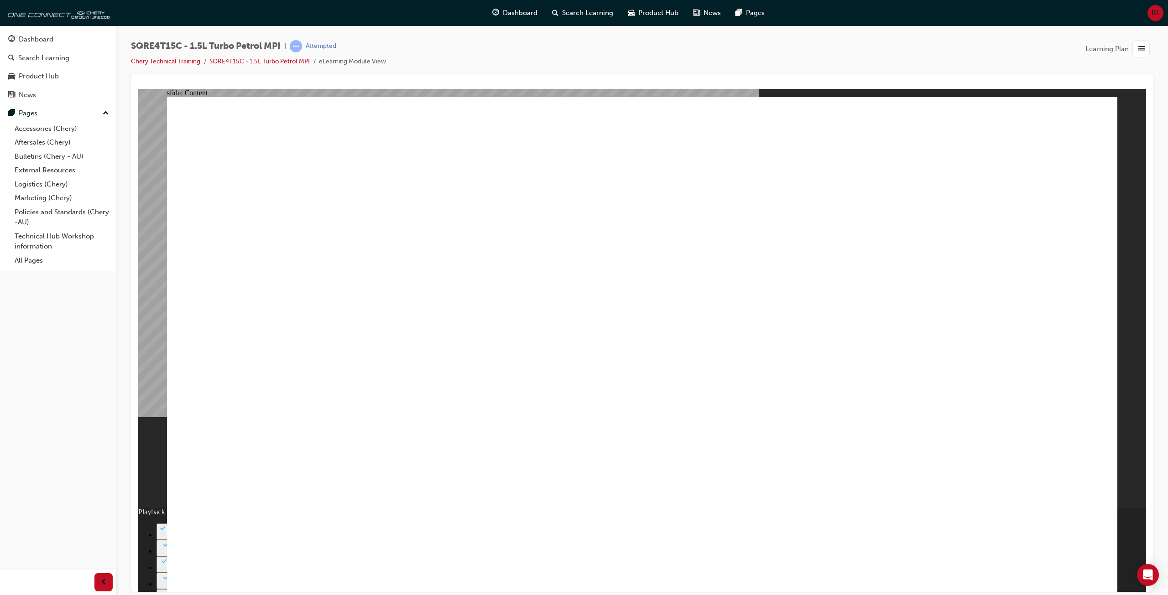
type input "295"
type input "422"
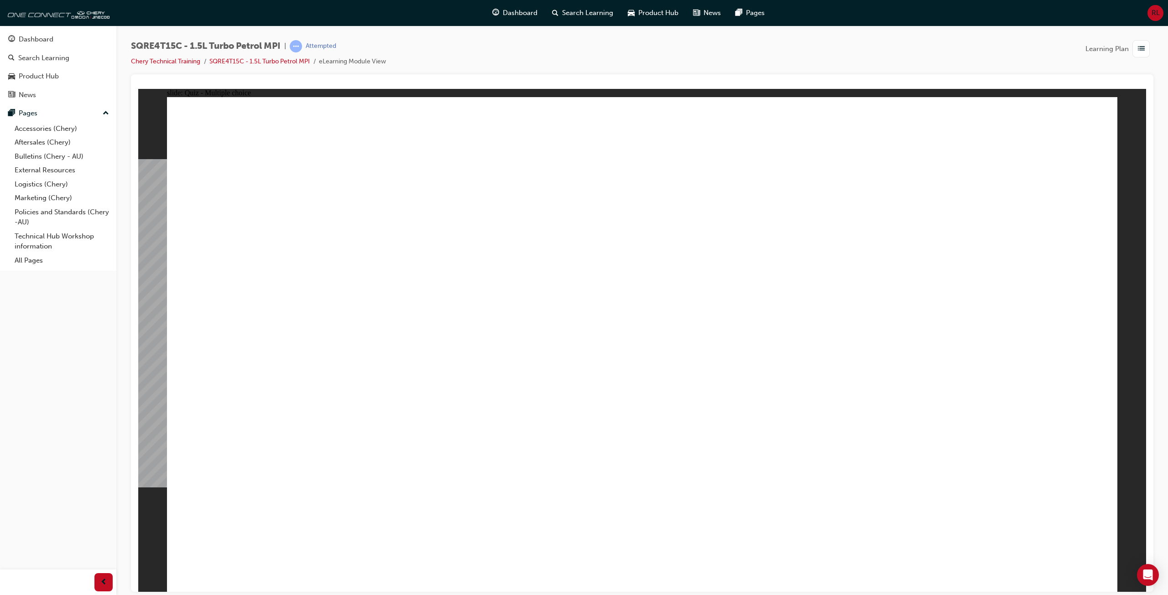
radio input "true"
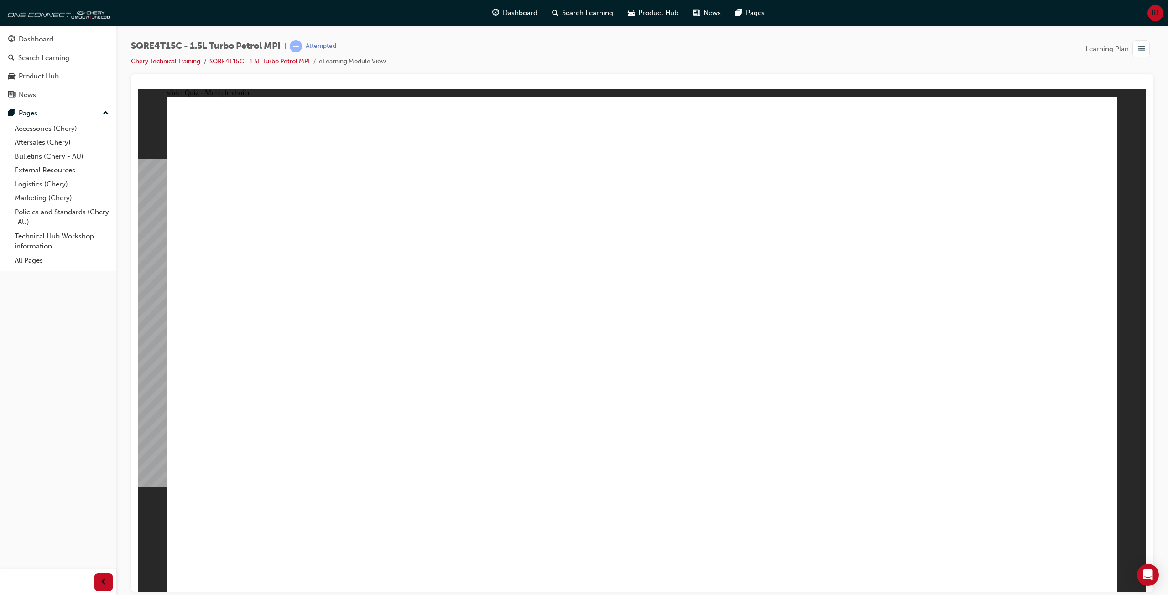
radio input "true"
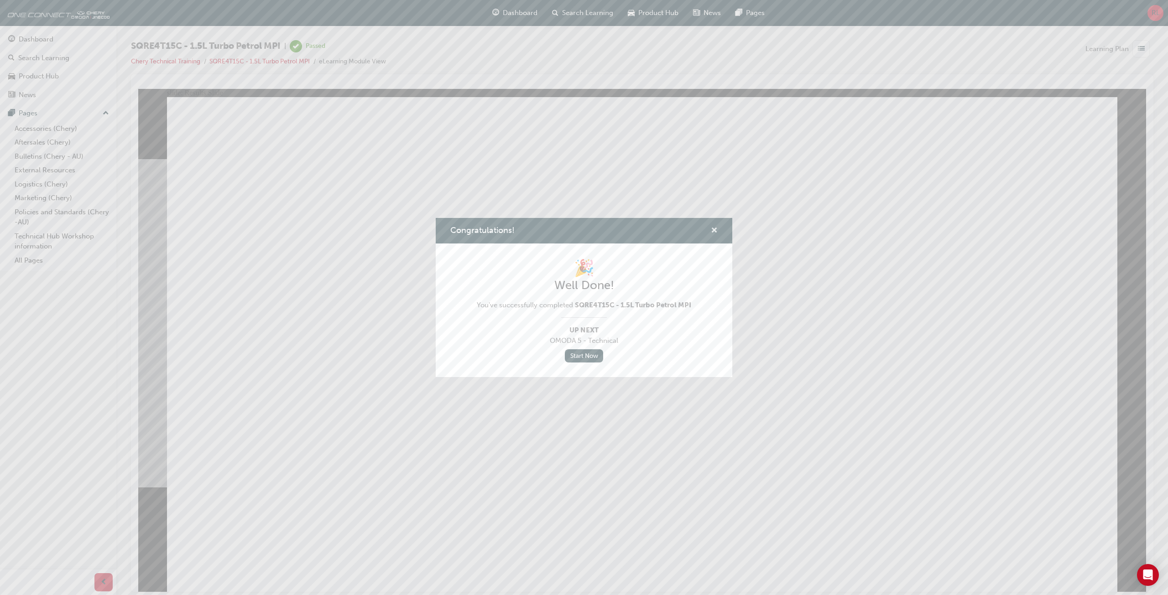
click at [715, 230] on span "cross-icon" at bounding box center [714, 231] width 7 height 8
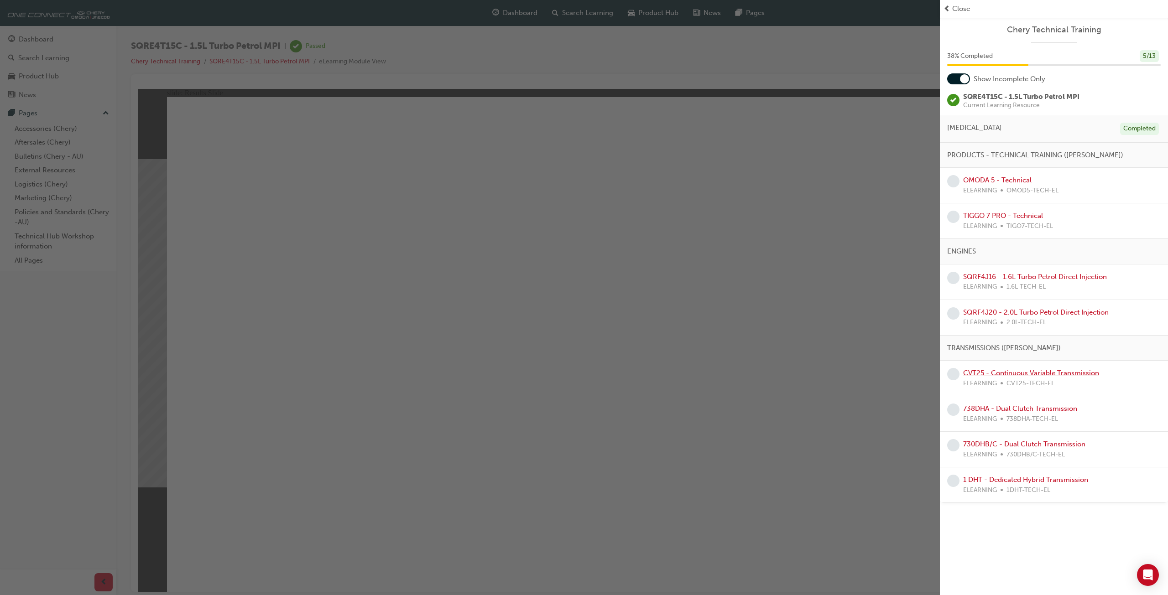
click at [1001, 370] on link "CVT25 - Continuous Variable Transmission" at bounding box center [1031, 373] width 136 height 8
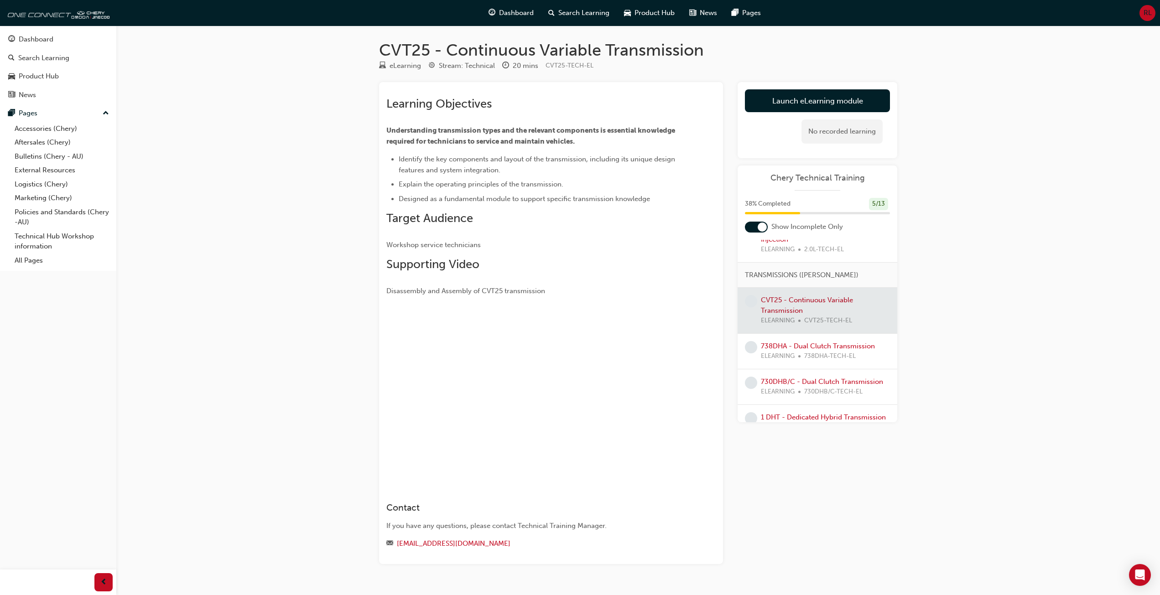
scroll to position [256, 0]
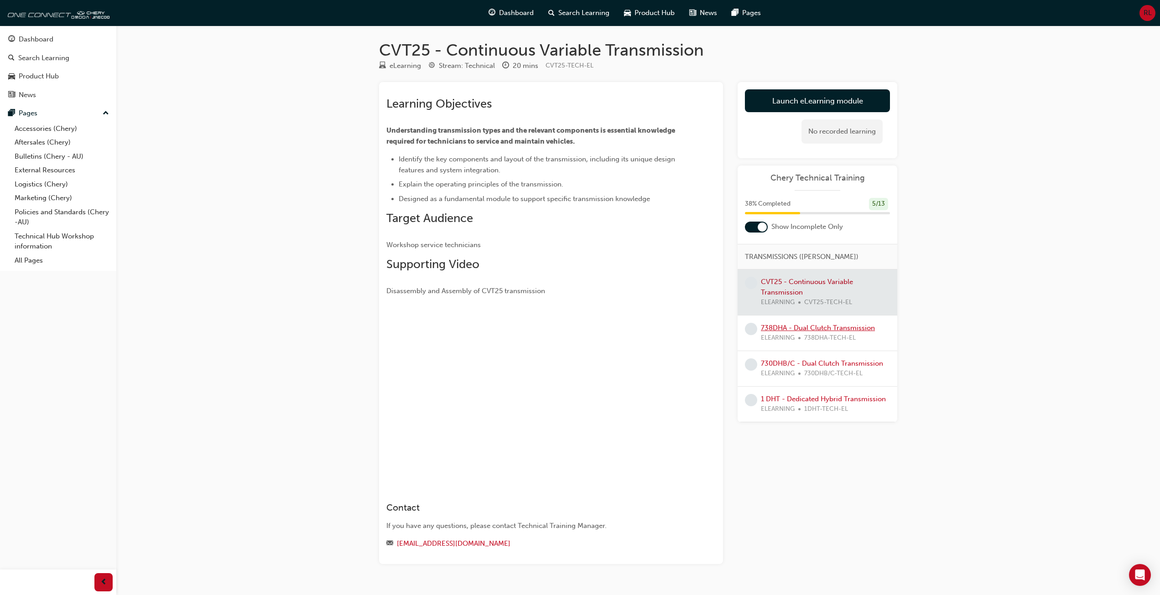
click at [833, 324] on link "738DHA - Dual Clutch Transmission" at bounding box center [818, 328] width 114 height 8
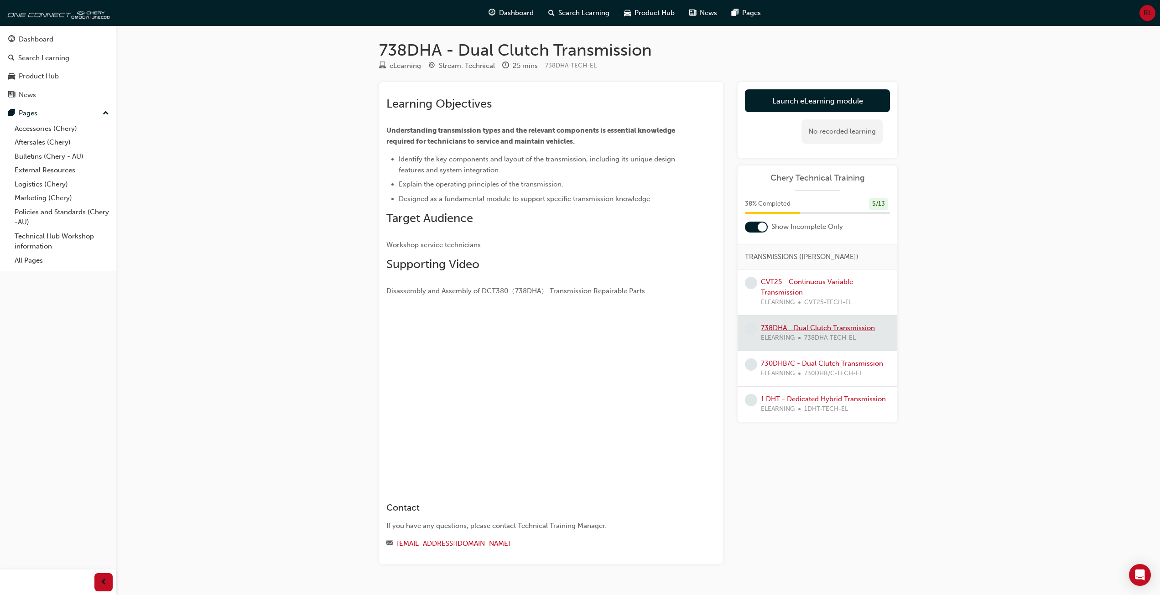
scroll to position [21, 0]
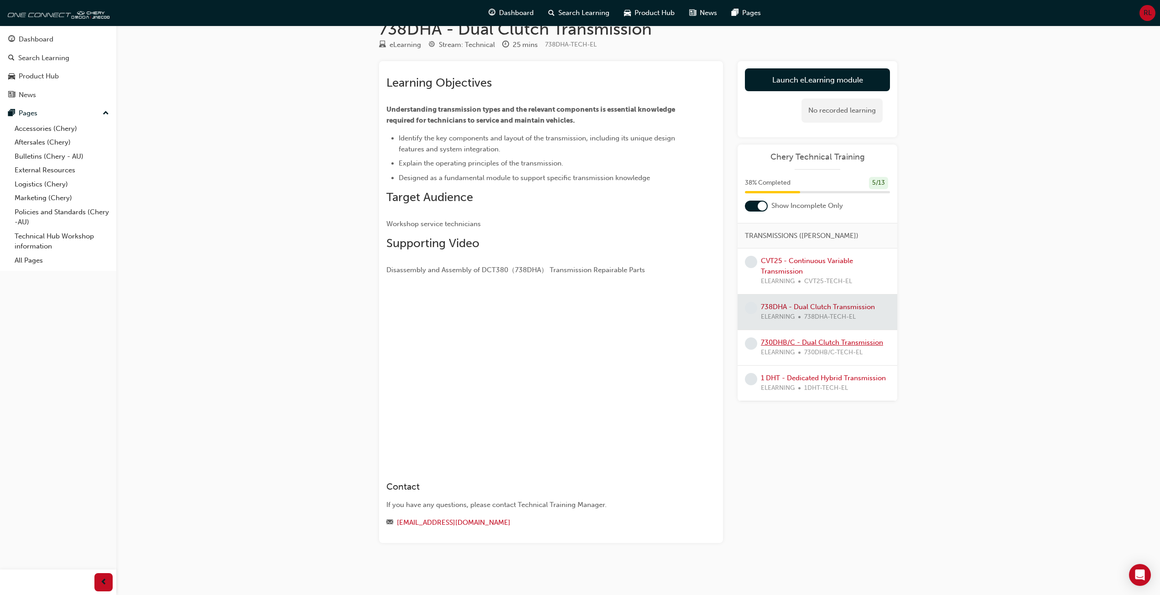
click at [826, 339] on link "730DHB/C - Dual Clutch Transmission" at bounding box center [822, 343] width 122 height 8
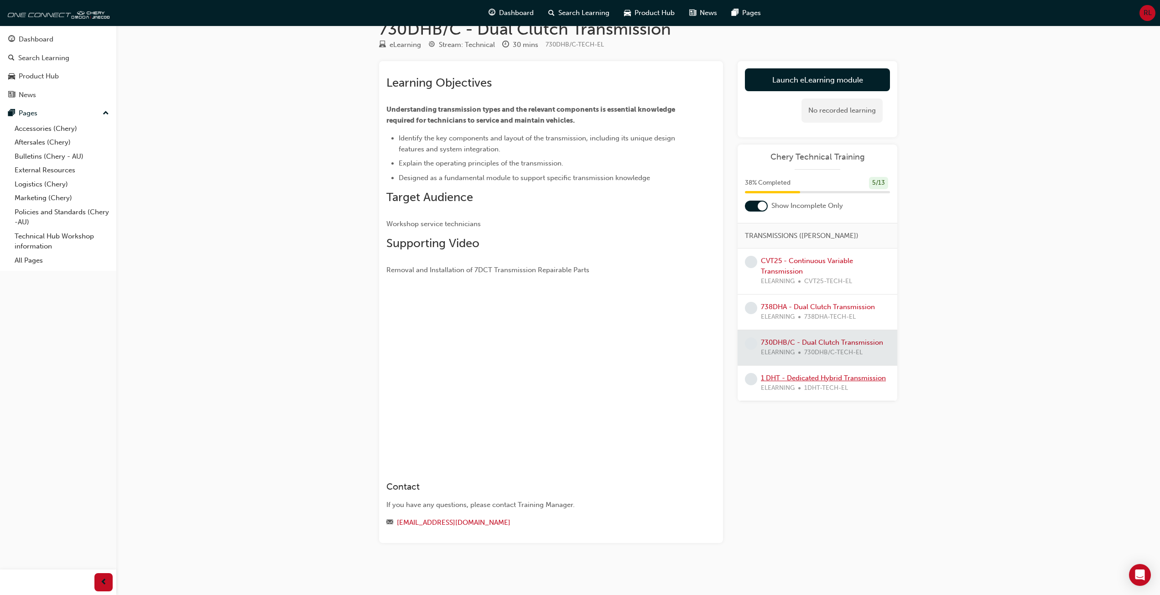
click at [804, 374] on link "1 DHT - Dedicated Hybrid Transmission" at bounding box center [823, 378] width 125 height 8
